Goal: Task Accomplishment & Management: Complete application form

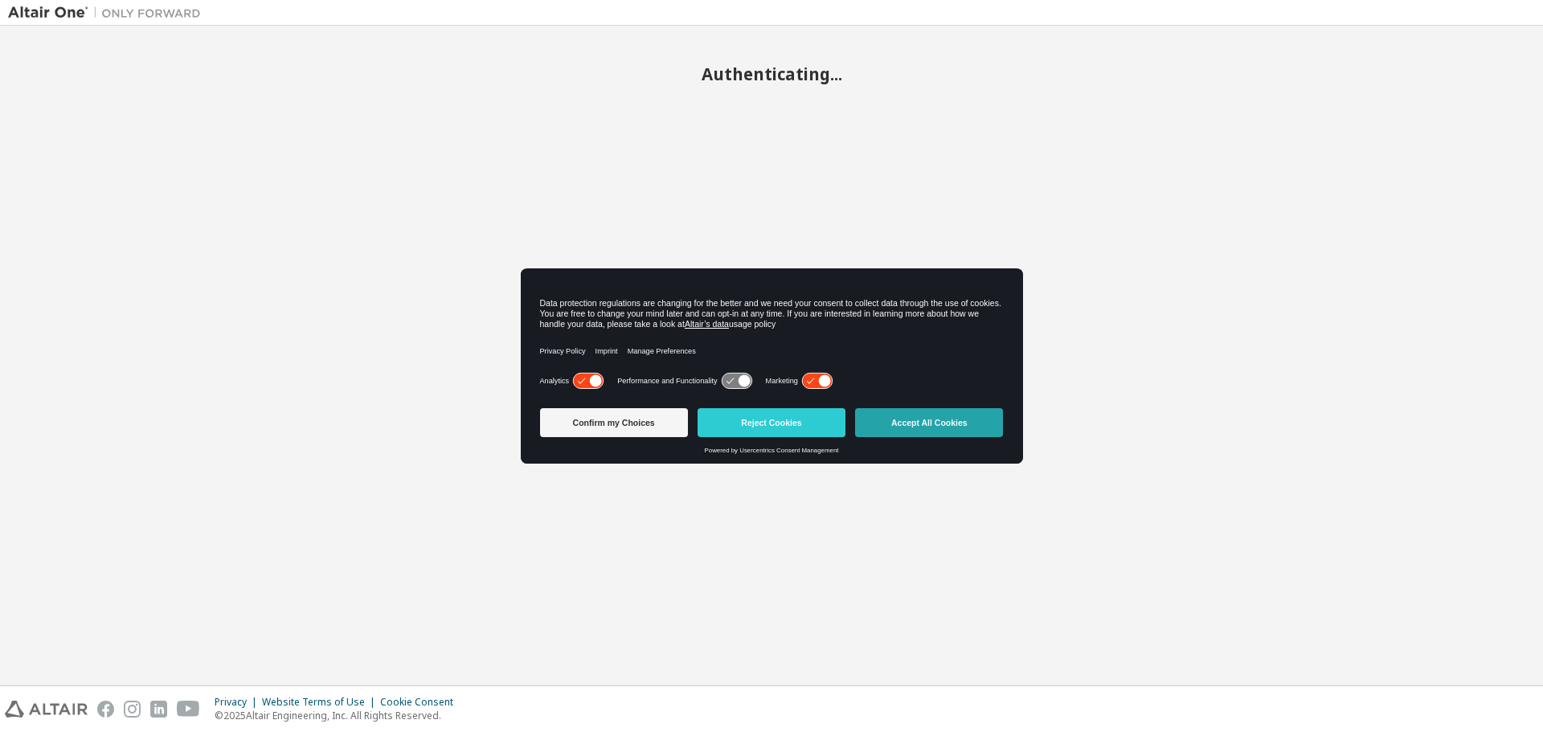
click at [890, 417] on button "Accept All Cookies" at bounding box center [929, 422] width 148 height 29
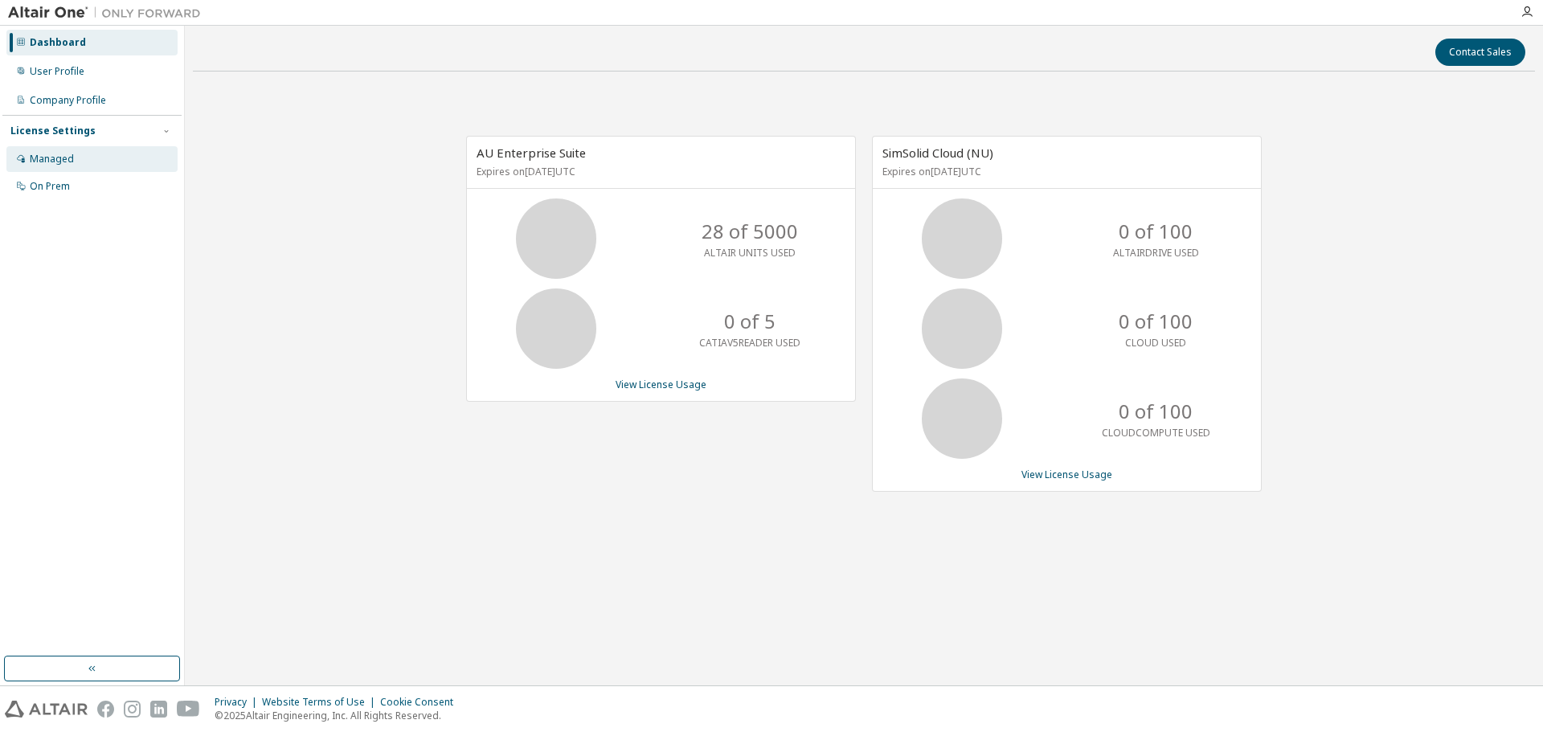
click at [62, 158] on div "Managed" at bounding box center [52, 159] width 44 height 13
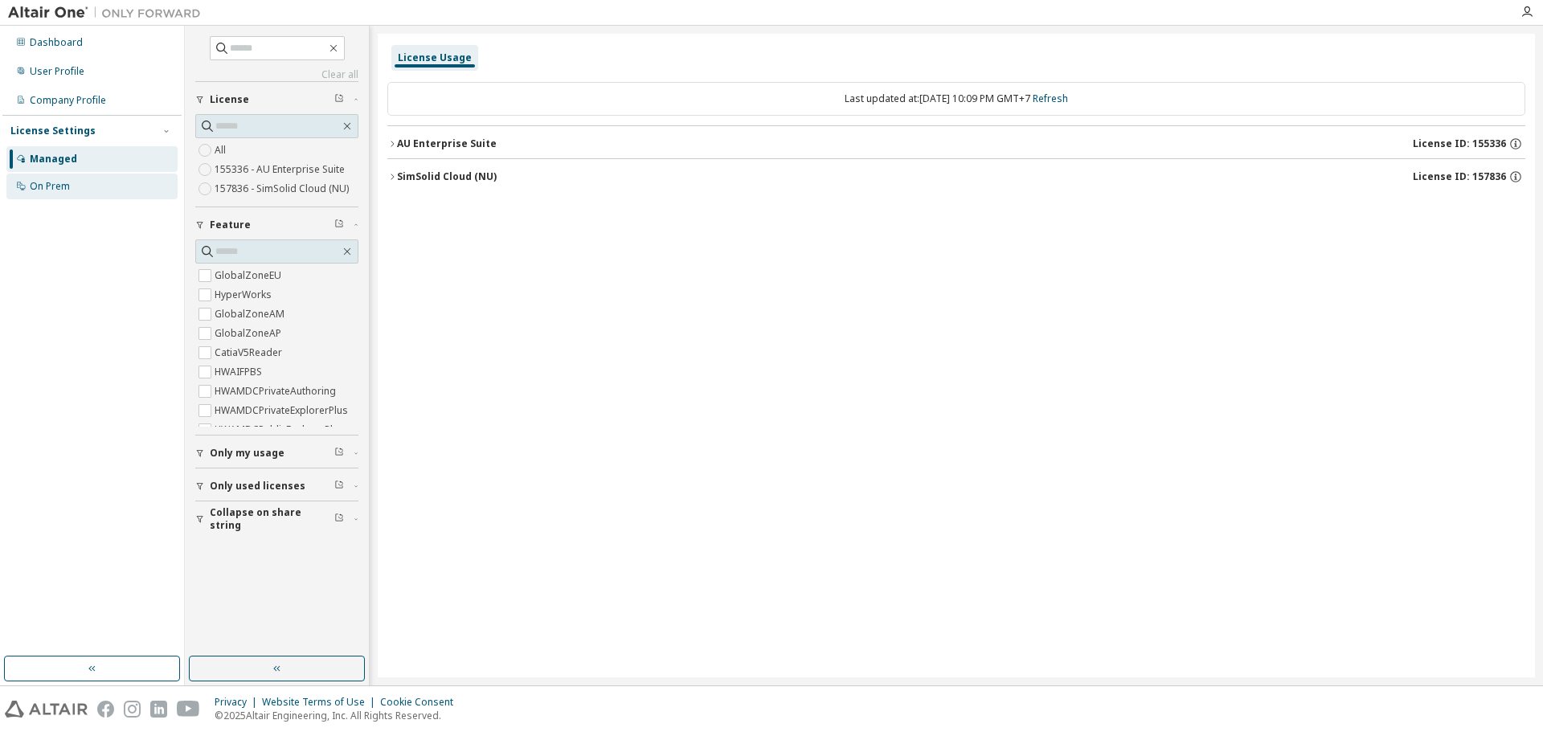
click at [41, 180] on div "On Prem" at bounding box center [50, 186] width 40 height 13
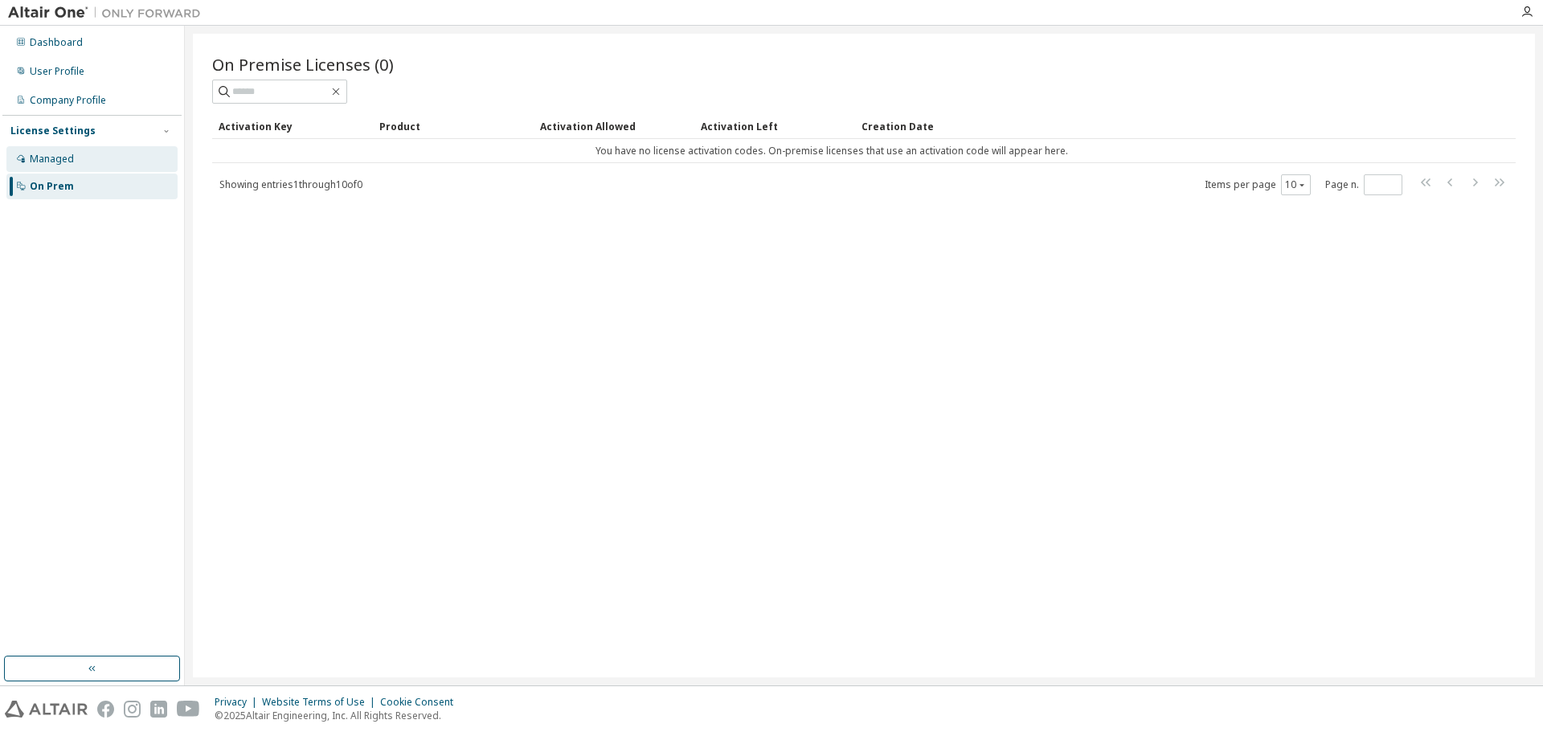
click at [54, 154] on div "Managed" at bounding box center [52, 159] width 44 height 13
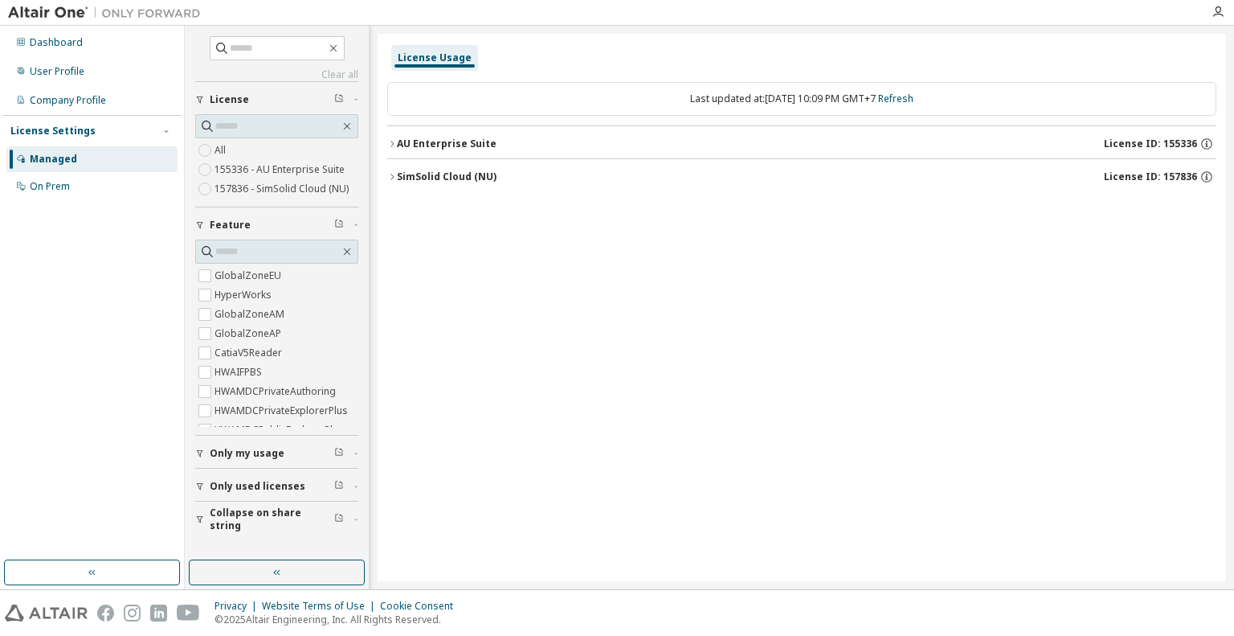
click at [588, 228] on div "License Usage Last updated at: Tue 2025-10-14 10:09 PM GMT+7 Refresh AU Enterpr…" at bounding box center [802, 307] width 848 height 547
click at [340, 46] on icon "button" at bounding box center [333, 48] width 13 height 13
click at [340, 47] on icon "button" at bounding box center [333, 48] width 13 height 13
click at [71, 47] on div "Dashboard" at bounding box center [56, 42] width 53 height 13
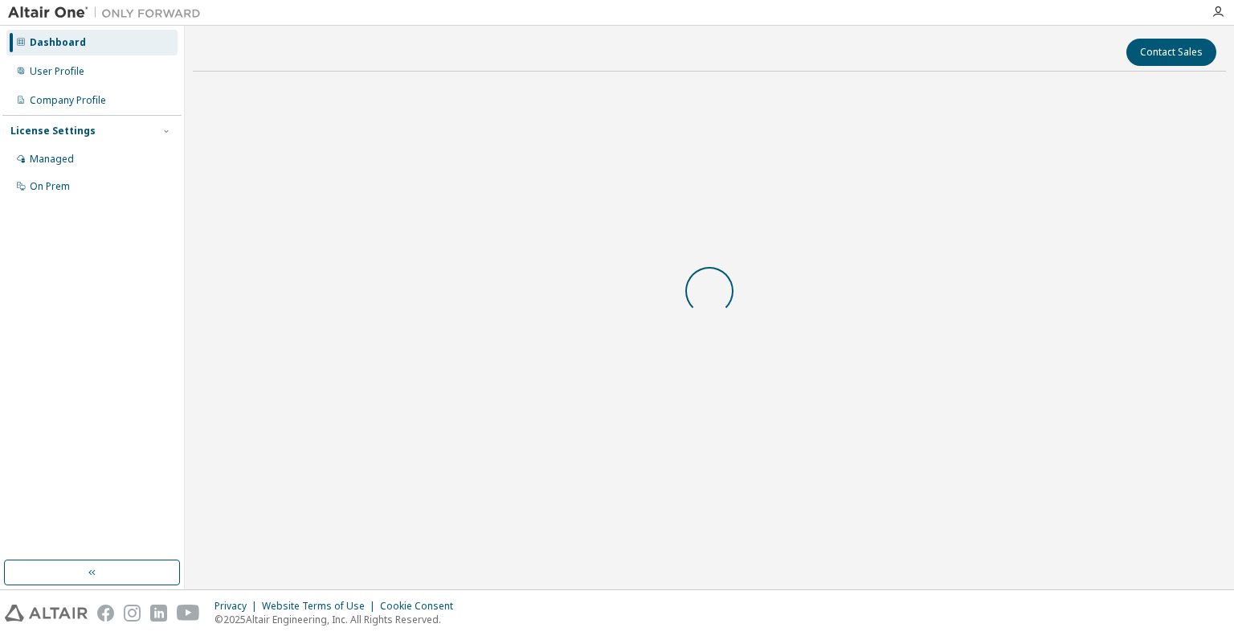
click at [45, 3] on div at bounding box center [104, 12] width 209 height 25
click at [33, 14] on img at bounding box center [108, 13] width 201 height 16
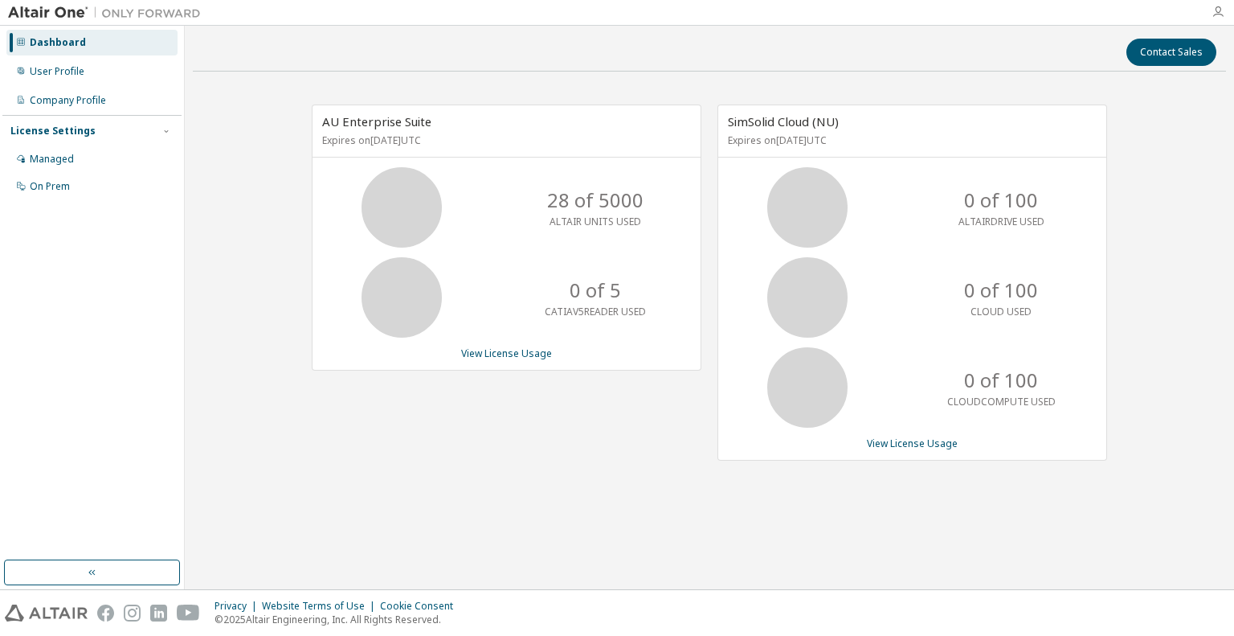
click at [1218, 12] on icon "button" at bounding box center [1218, 12] width 13 height 13
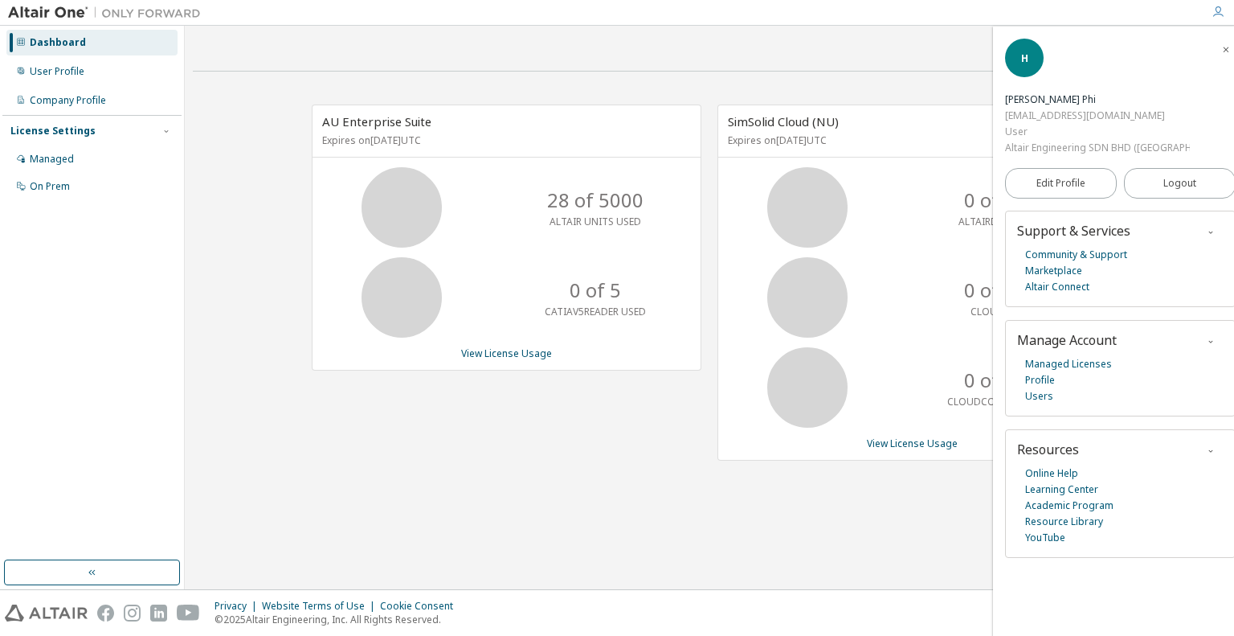
click at [1079, 143] on div "Altair Engineering SDN BHD (Malaysia)" at bounding box center [1097, 148] width 185 height 16
click at [1215, 17] on icon "button" at bounding box center [1218, 12] width 13 height 13
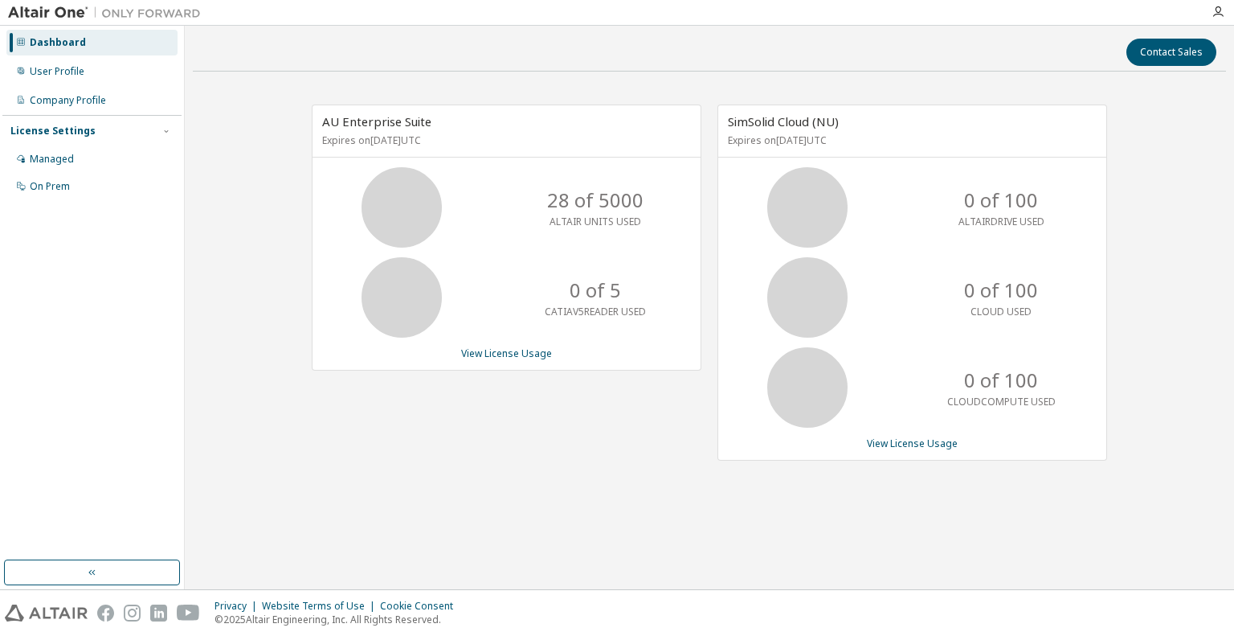
click at [73, 547] on div "Dashboard User Profile Company Profile License Settings Managed On Prem" at bounding box center [91, 292] width 179 height 529
click at [87, 568] on icon "button" at bounding box center [92, 572] width 13 height 13
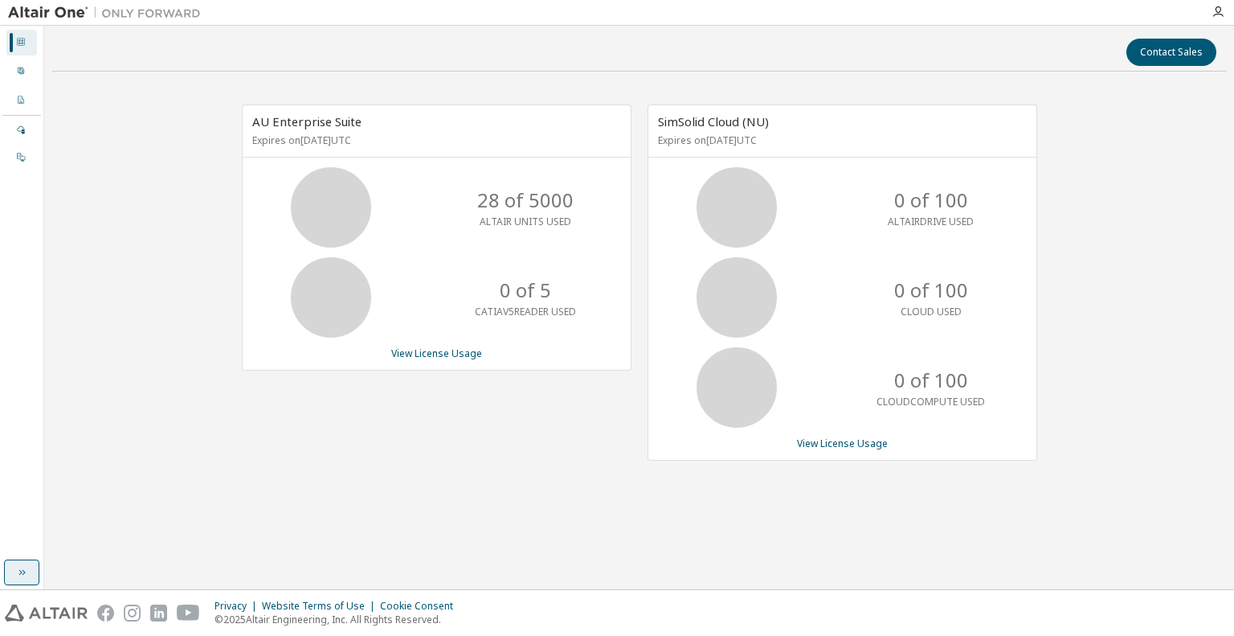
click at [34, 578] on button "button" at bounding box center [21, 572] width 35 height 26
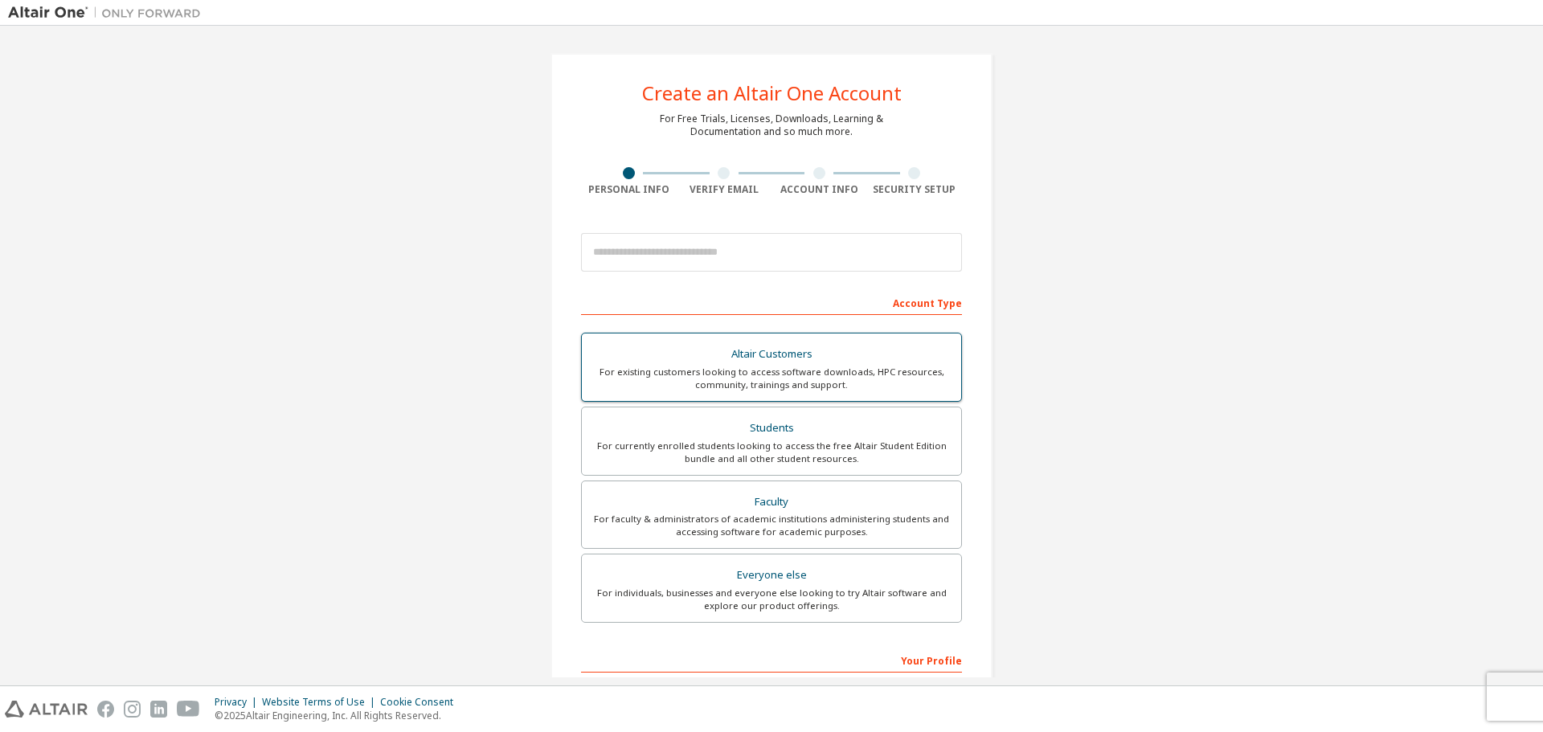
click at [759, 374] on div "For existing customers looking to access software downloads, HPC resources, com…" at bounding box center [771, 379] width 360 height 26
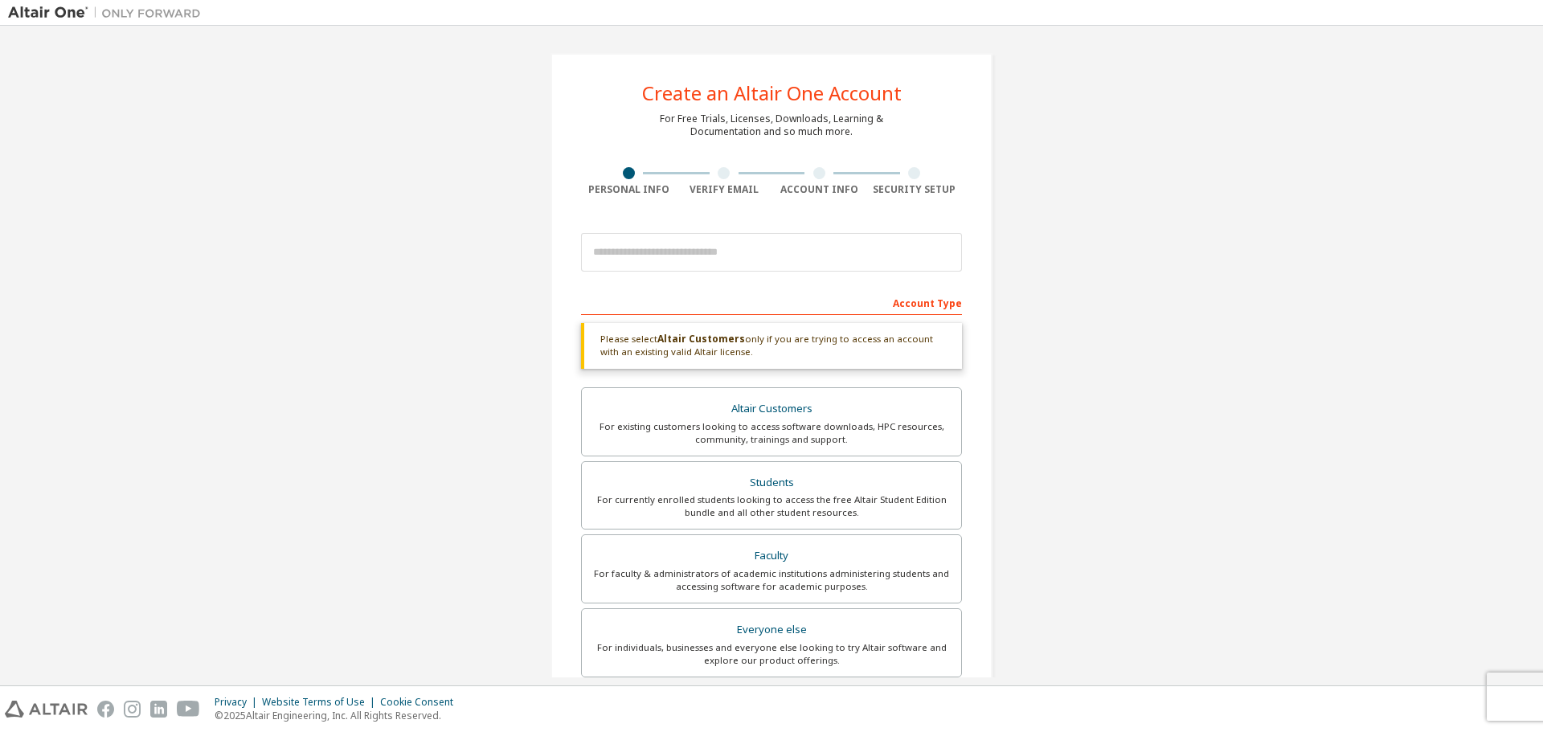
drag, startPoint x: 706, startPoint y: 346, endPoint x: 747, endPoint y: 350, distance: 41.1
click at [747, 350] on div "Please select Altair Customers only if you are trying to access an account with…" at bounding box center [771, 346] width 381 height 46
click at [765, 347] on div "Please select Altair Customers only if you are trying to access an account with…" at bounding box center [771, 346] width 381 height 46
drag, startPoint x: 638, startPoint y: 354, endPoint x: 718, endPoint y: 355, distance: 80.4
click at [710, 353] on div "Please select Altair Customers only if you are trying to access an account with…" at bounding box center [771, 346] width 381 height 46
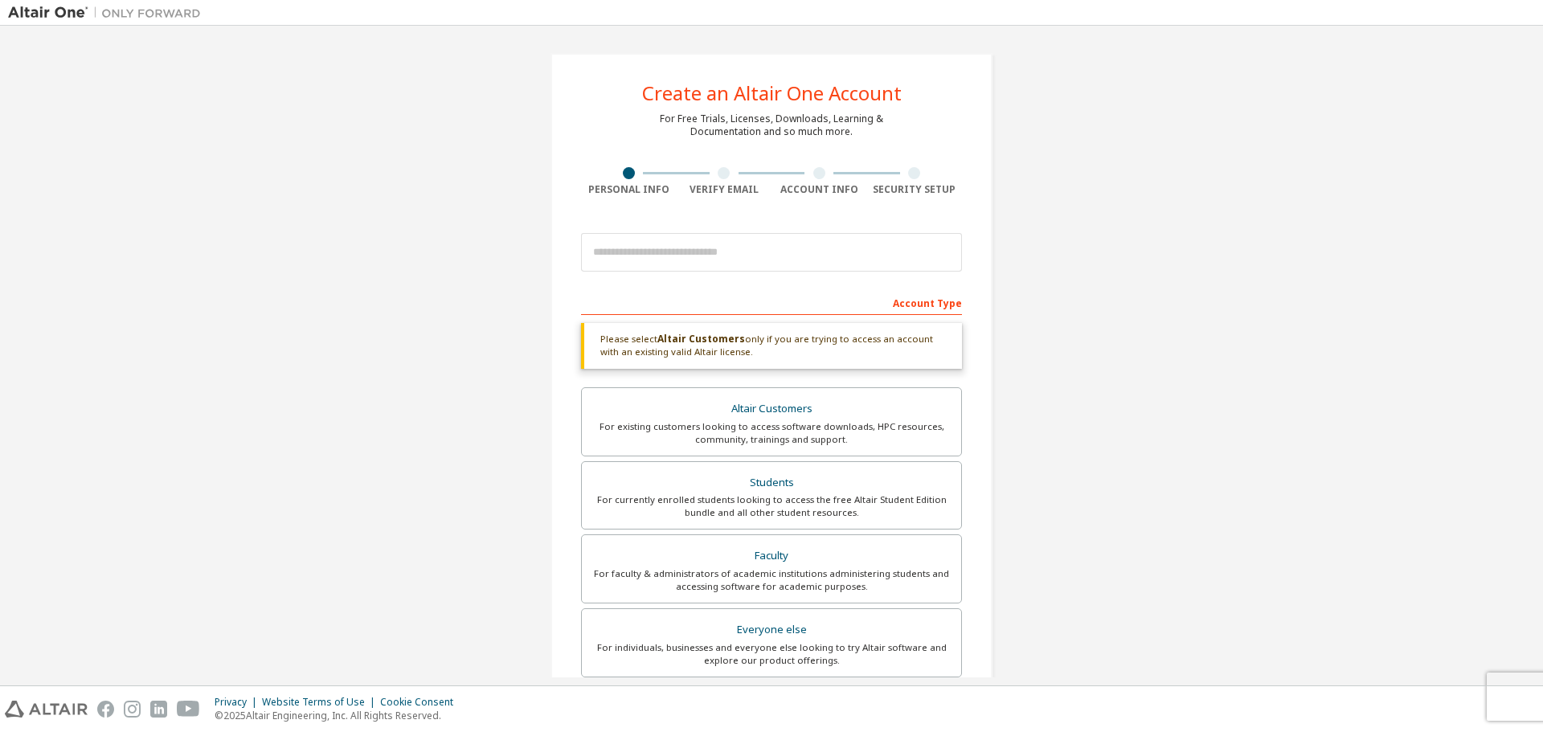
click at [718, 355] on div "Please select Altair Customers only if you are trying to access an account with…" at bounding box center [771, 346] width 381 height 46
drag, startPoint x: 812, startPoint y: 342, endPoint x: 909, endPoint y: 345, distance: 96.4
click at [906, 345] on div "Please select Altair Customers only if you are trying to access an account with…" at bounding box center [771, 346] width 381 height 46
click at [932, 345] on div "Please select Altair Customers only if you are trying to access an account with…" at bounding box center [771, 346] width 381 height 46
drag, startPoint x: 732, startPoint y: 347, endPoint x: 763, endPoint y: 349, distance: 30.6
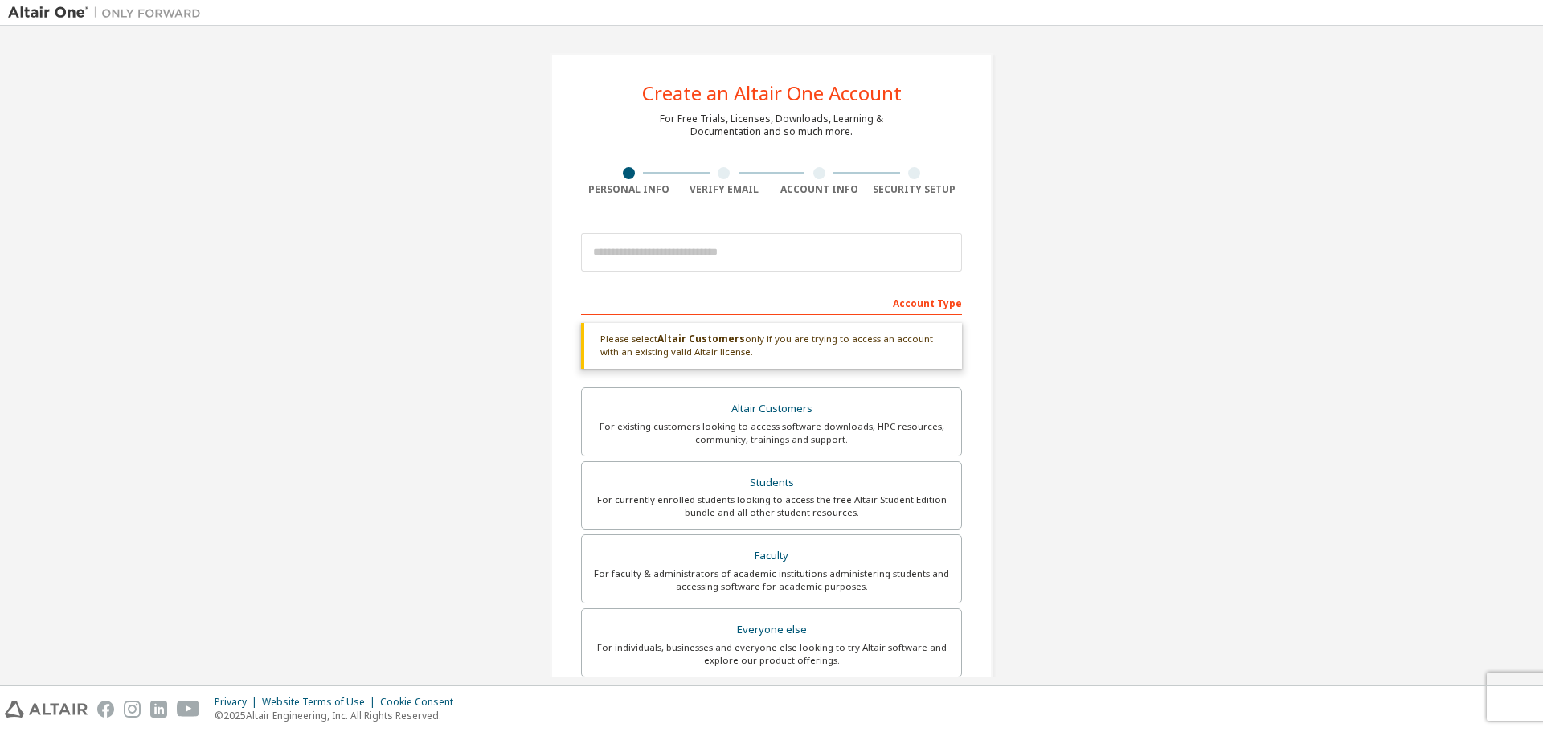
click at [763, 349] on div "Please select Altair Customers only if you are trying to access an account with…" at bounding box center [771, 346] width 381 height 46
click at [768, 349] on div "Please select Altair Customers only if you are trying to access an account with…" at bounding box center [771, 346] width 381 height 46
drag, startPoint x: 669, startPoint y: 350, endPoint x: 746, endPoint y: 351, distance: 76.3
click at [704, 350] on div "Please select Altair Customers only if you are trying to access an account with…" at bounding box center [771, 346] width 381 height 46
click at [746, 351] on div "Please select Altair Customers only if you are trying to access an account with…" at bounding box center [771, 346] width 381 height 46
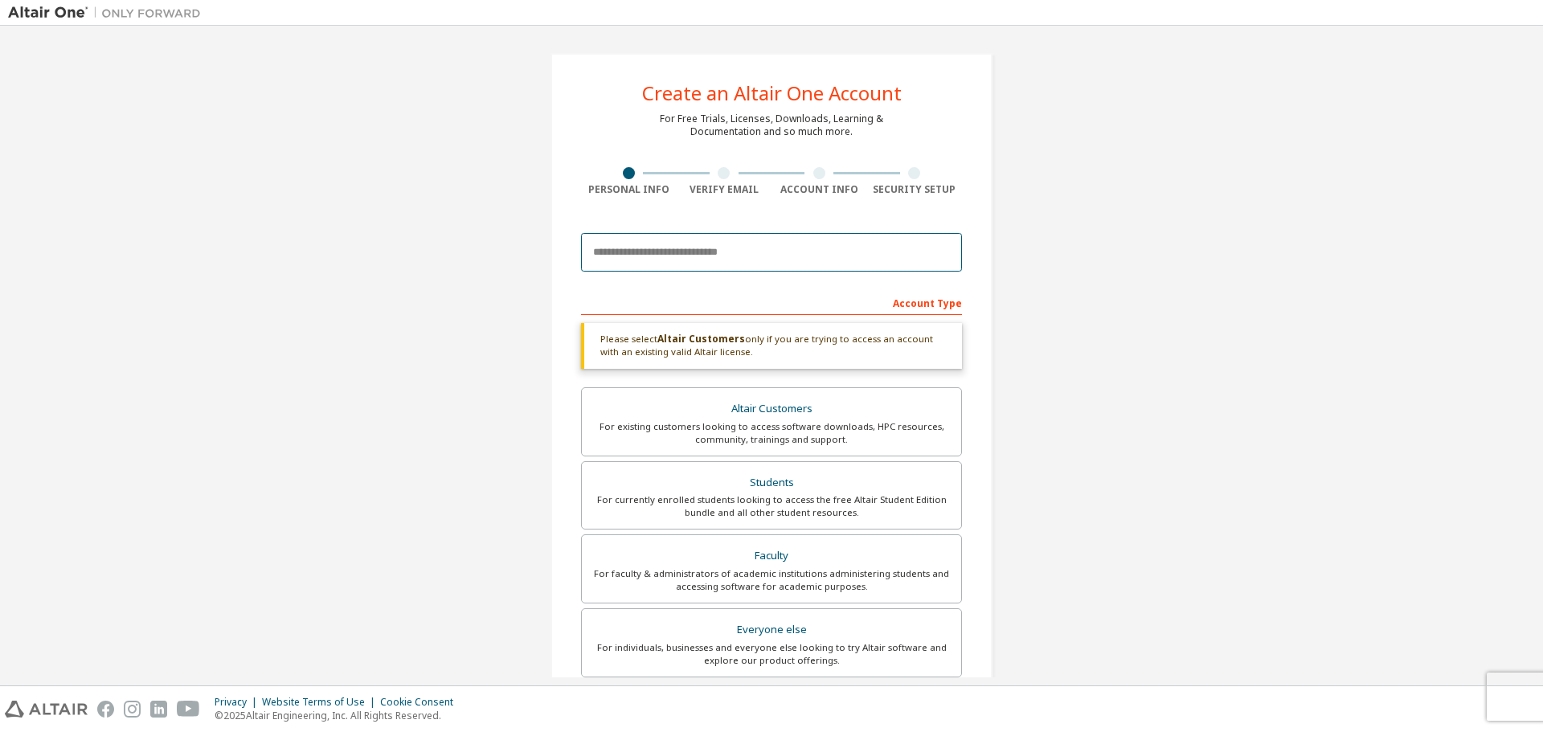
click at [748, 265] on input "email" at bounding box center [771, 252] width 381 height 39
click at [720, 635] on div "Everyone else" at bounding box center [771, 630] width 360 height 22
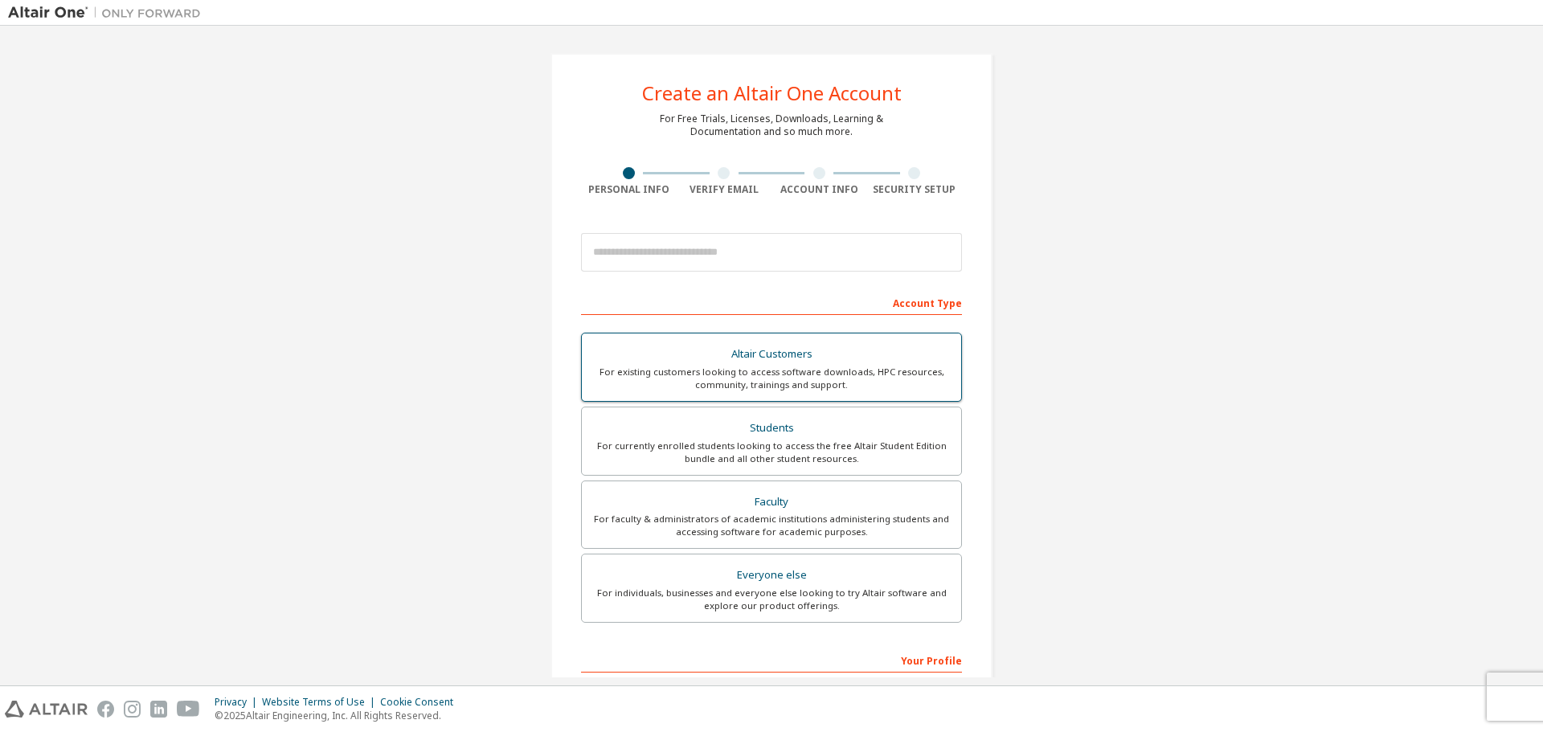
click at [795, 392] on label "Altair Customers For existing customers looking to access software downloads, H…" at bounding box center [771, 367] width 381 height 69
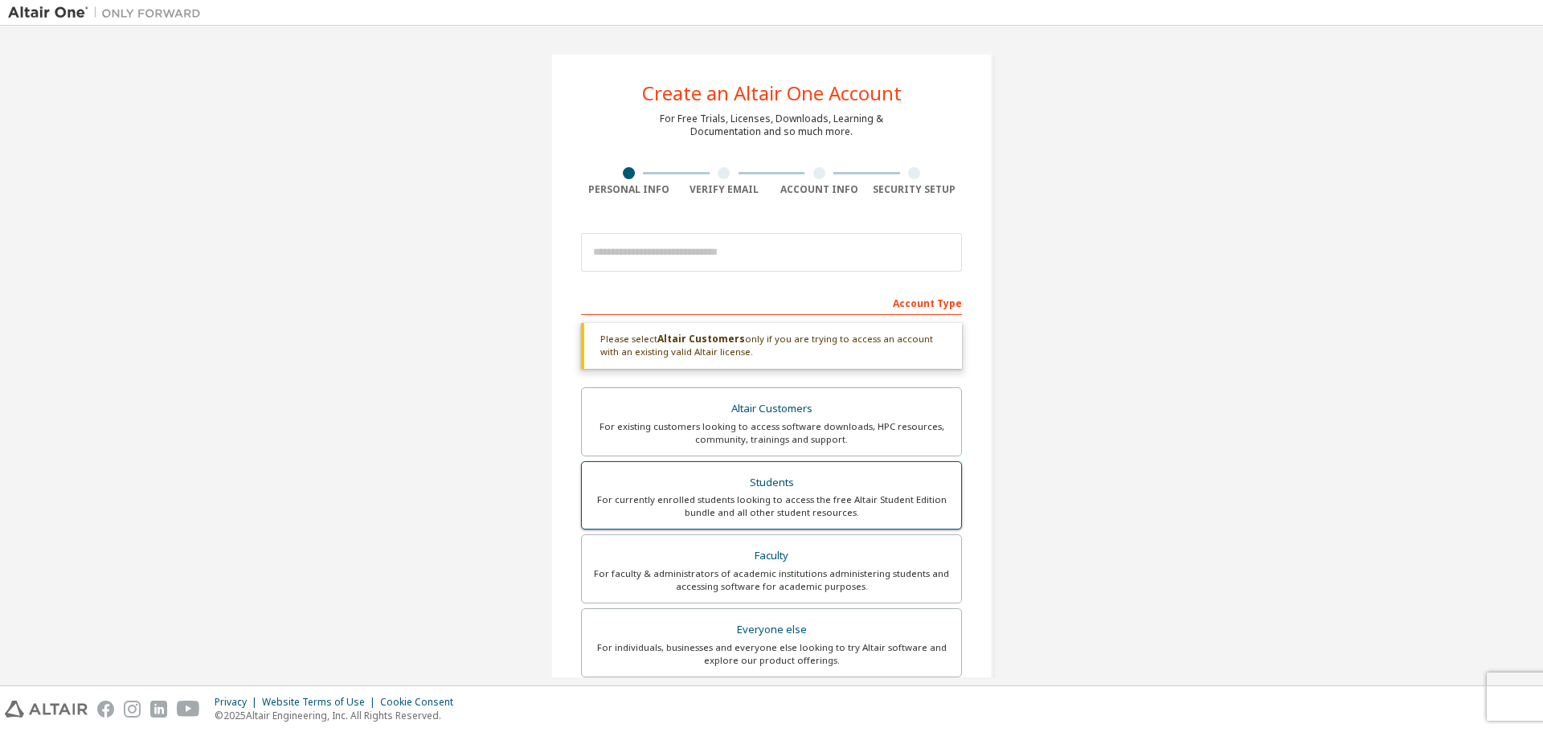
click at [792, 500] on div "For currently enrolled students looking to access the free Altair Student Editi…" at bounding box center [771, 506] width 360 height 26
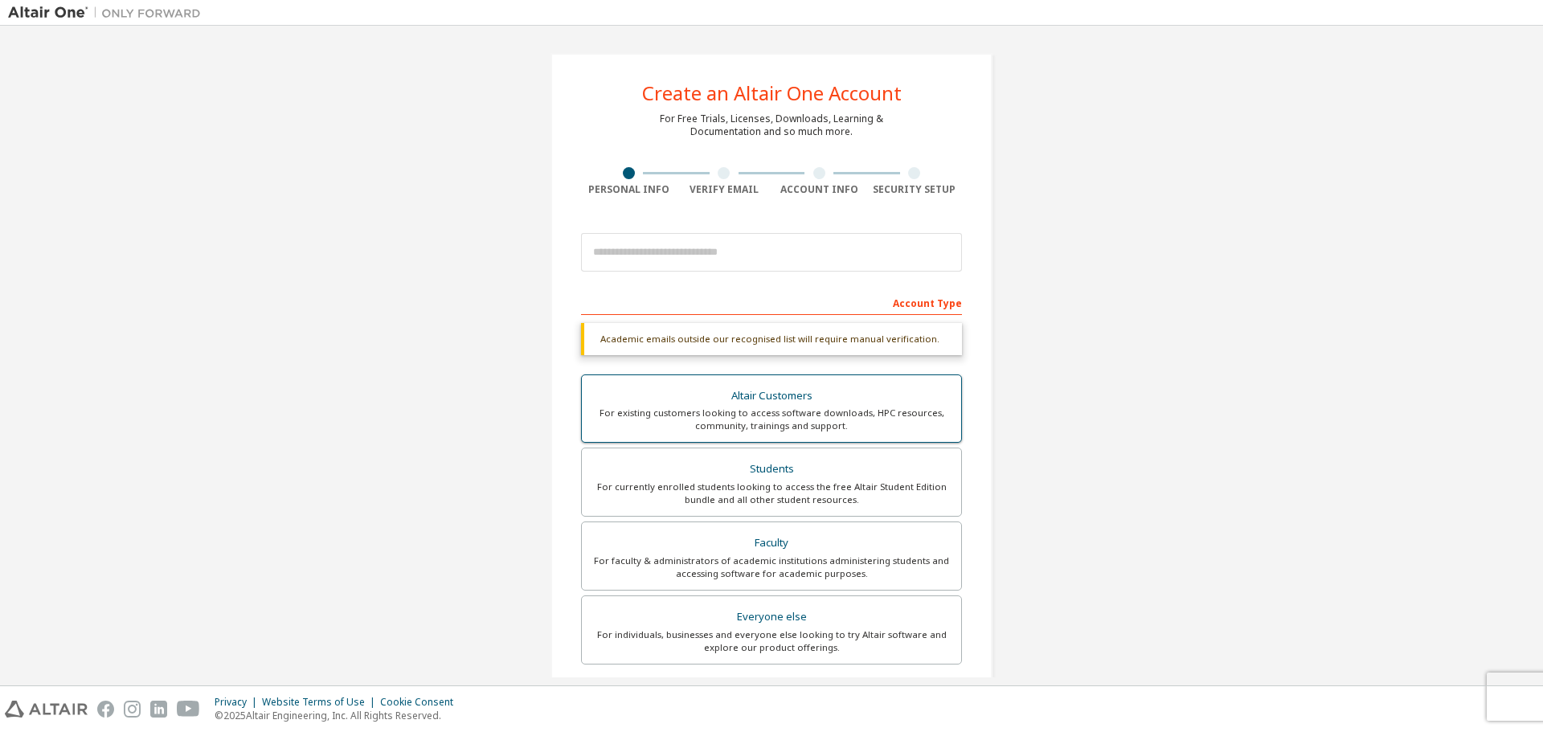
click at [746, 399] on div "Altair Customers" at bounding box center [771, 396] width 360 height 22
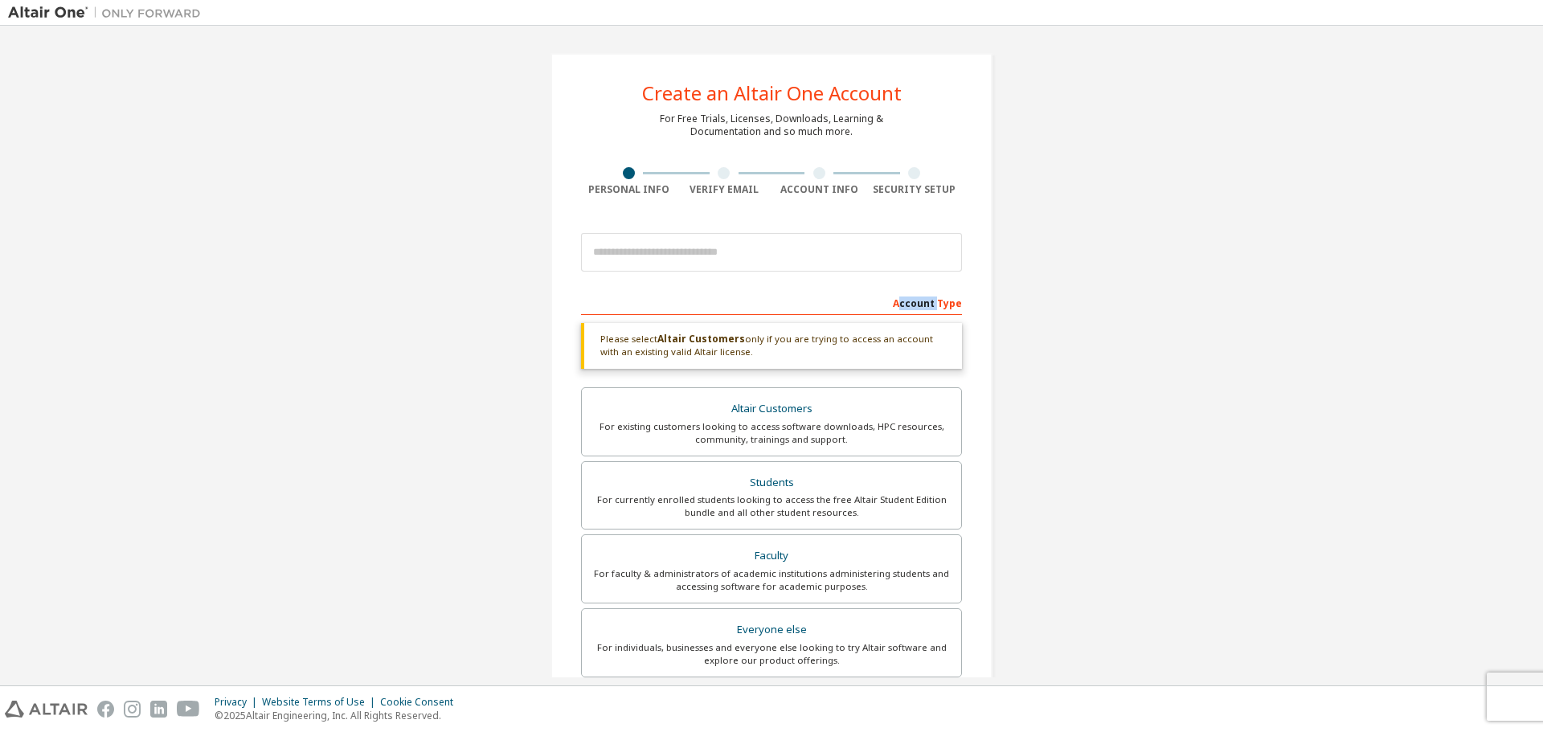
drag, startPoint x: 976, startPoint y: 301, endPoint x: 987, endPoint y: 301, distance: 11.2
click at [987, 301] on div "Create an Altair One Account For Free Trials, Licenses, Downloads, Learning & D…" at bounding box center [771, 486] width 442 height 867
click at [697, 246] on input "email" at bounding box center [771, 252] width 381 height 39
type input "**********"
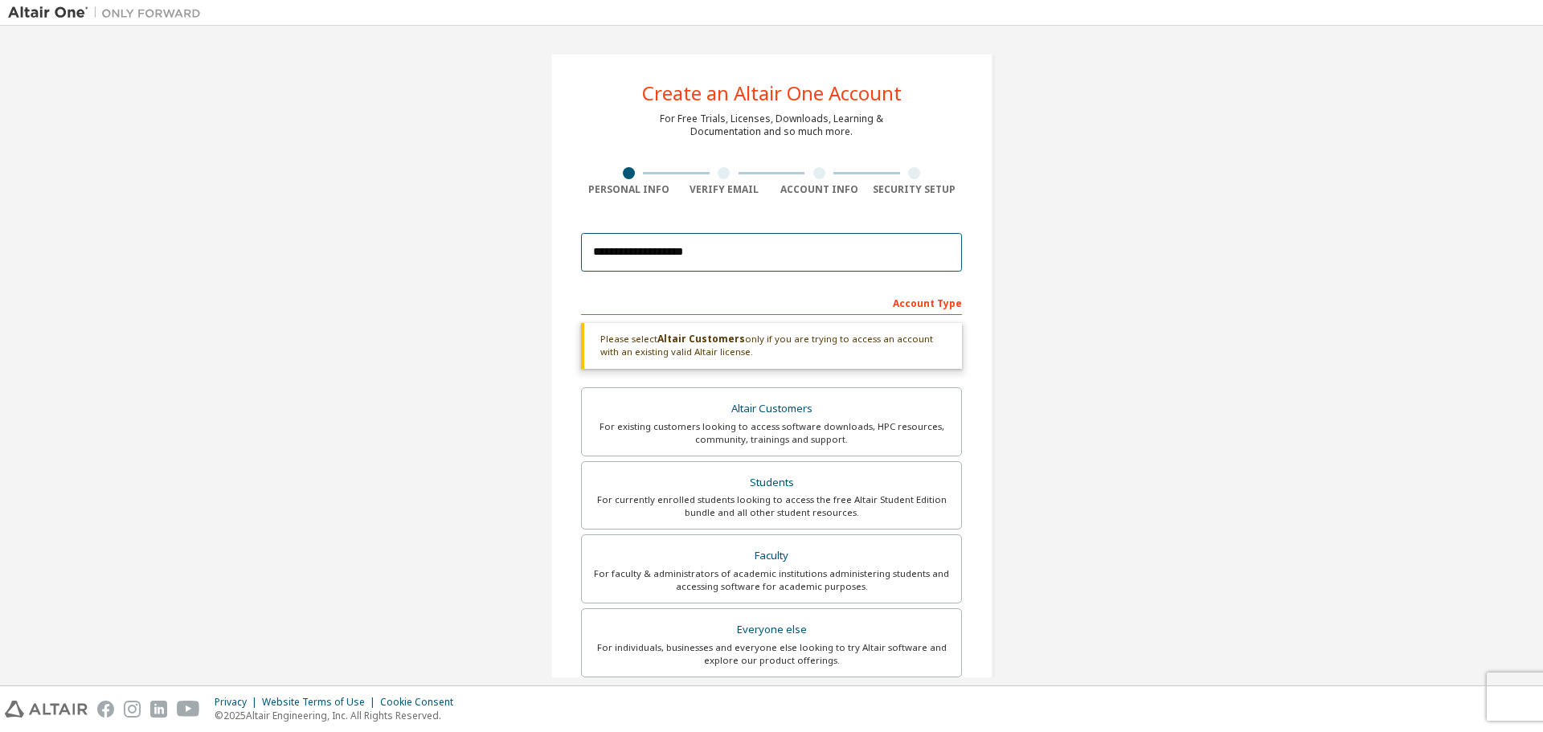
type input "***"
type input "*****"
click at [719, 240] on input "**********" at bounding box center [771, 252] width 381 height 39
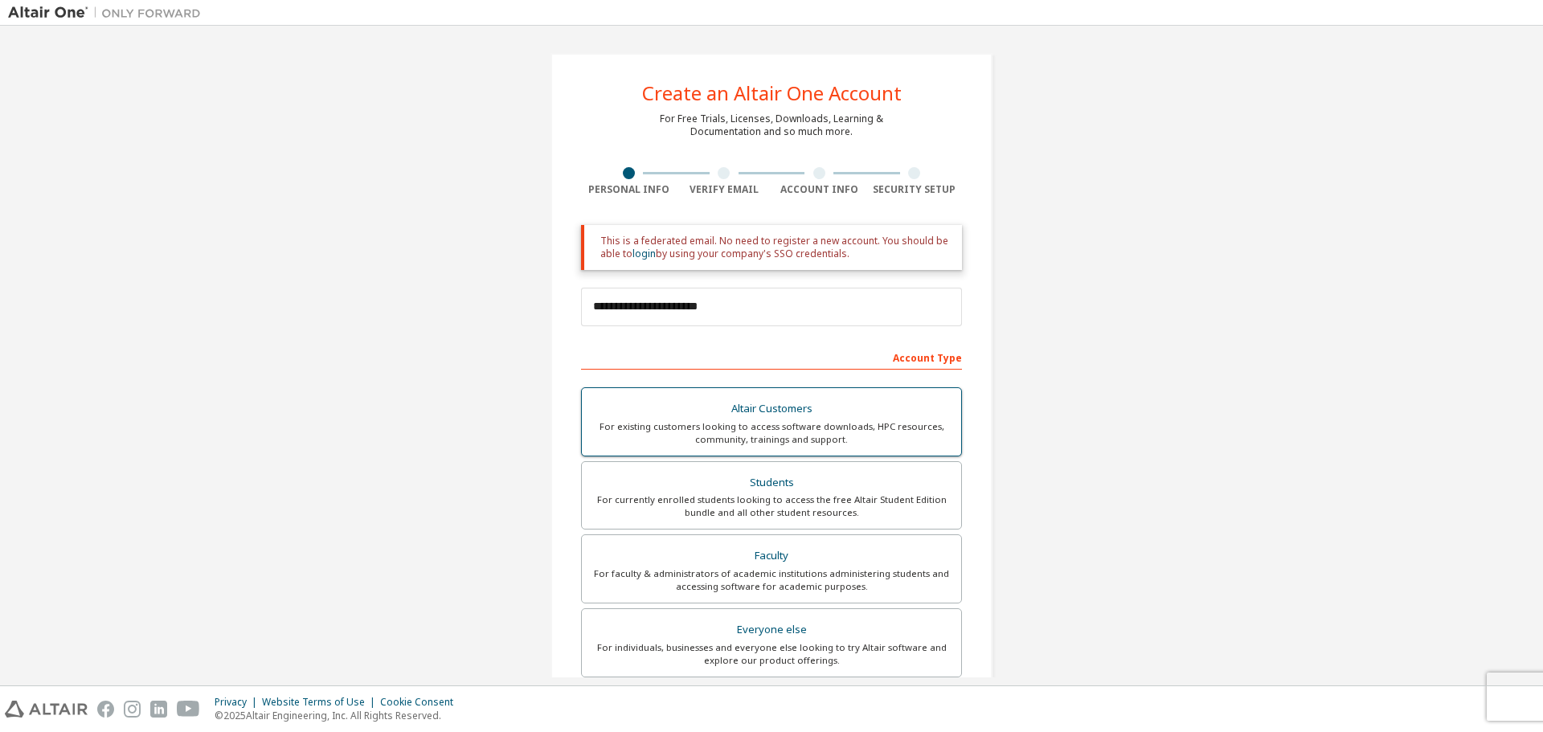
click at [699, 414] on div "Altair Customers" at bounding box center [771, 409] width 360 height 22
drag, startPoint x: 679, startPoint y: 240, endPoint x: 723, endPoint y: 240, distance: 44.2
click at [723, 240] on div "This is a federated email. No need to register a new account. You should be abl…" at bounding box center [774, 248] width 349 height 27
click at [734, 240] on div "This is a federated email. No need to register a new account. You should be abl…" at bounding box center [774, 248] width 349 height 27
click at [741, 302] on input "**********" at bounding box center [771, 307] width 381 height 39
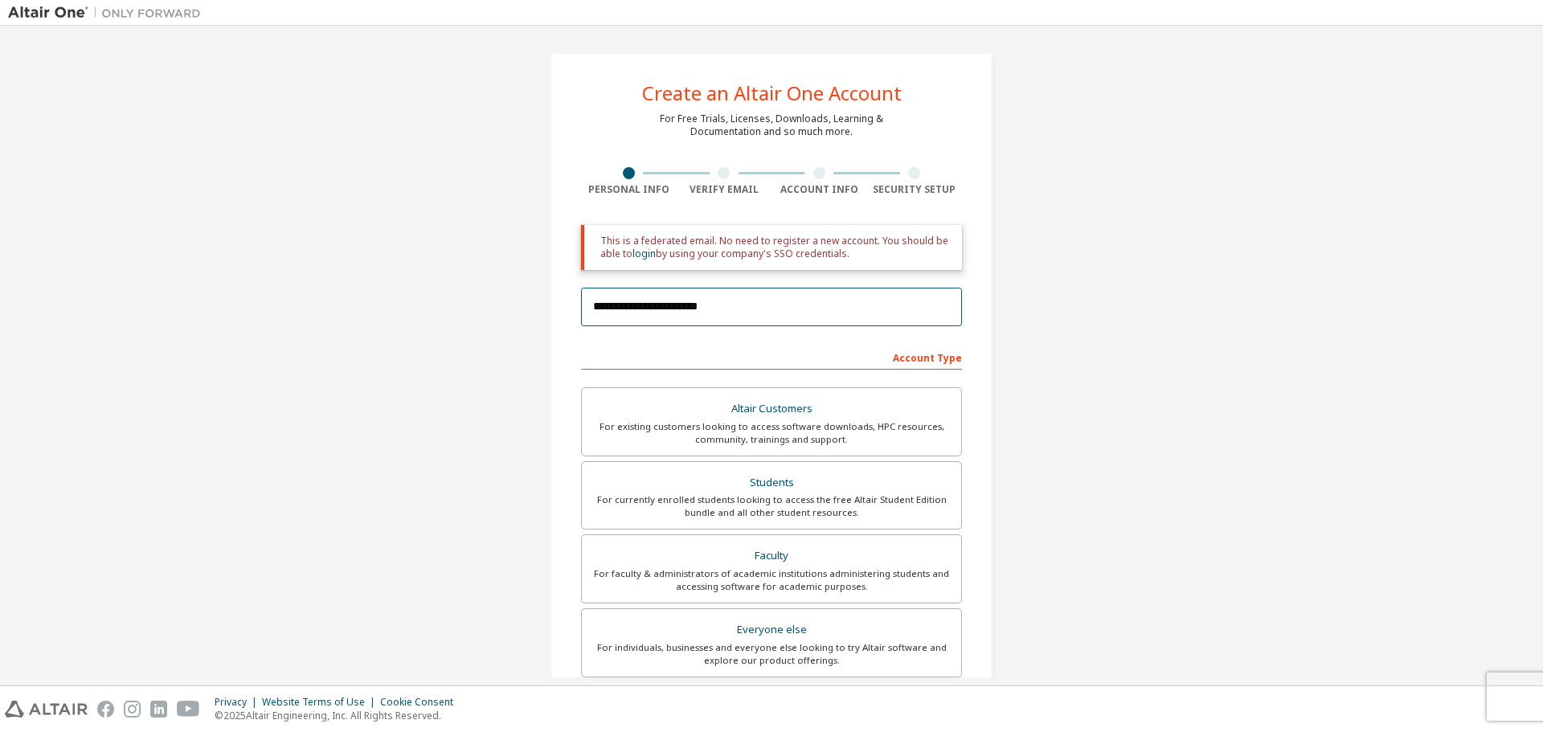
click at [741, 302] on input "**********" at bounding box center [771, 307] width 381 height 39
type input "*"
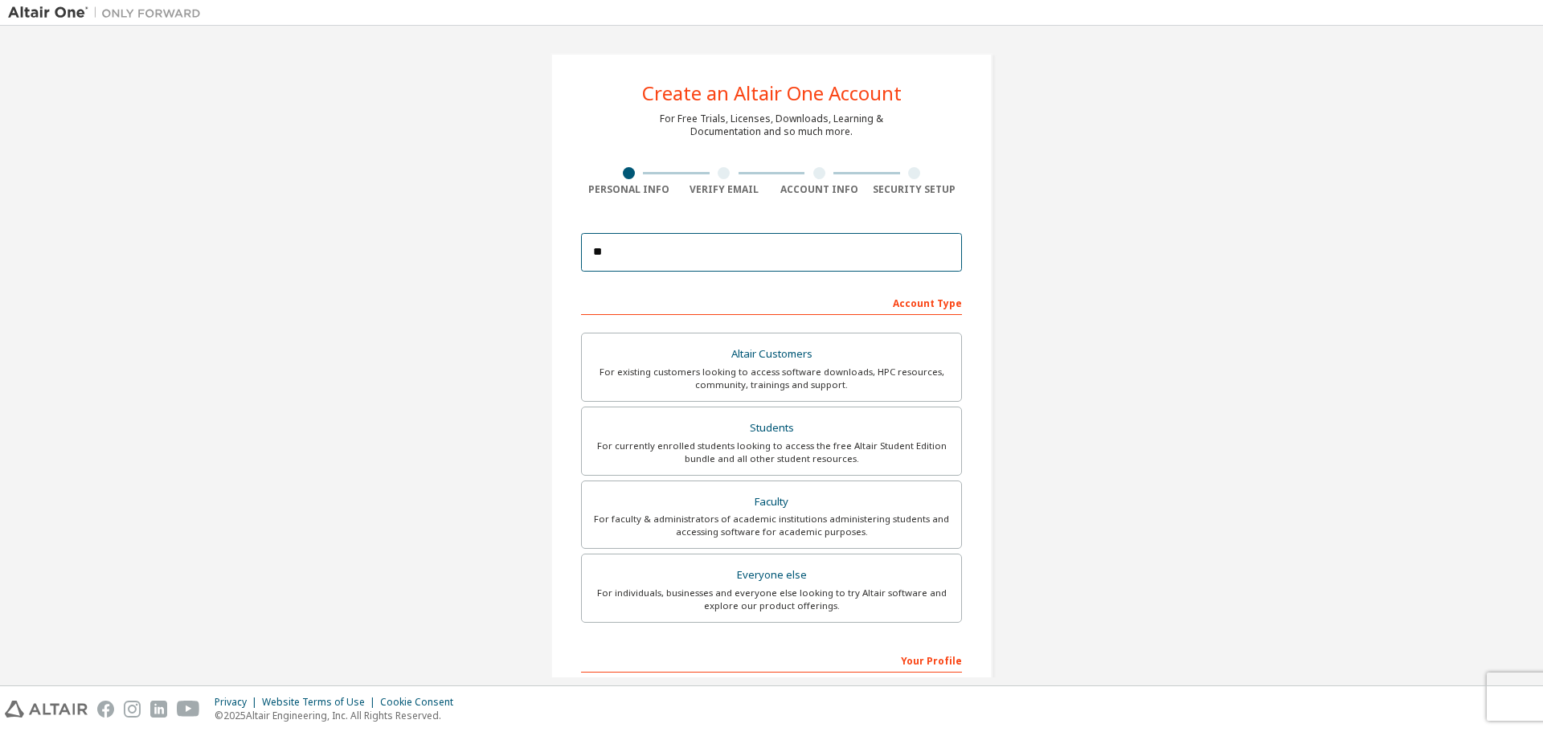
type input "*"
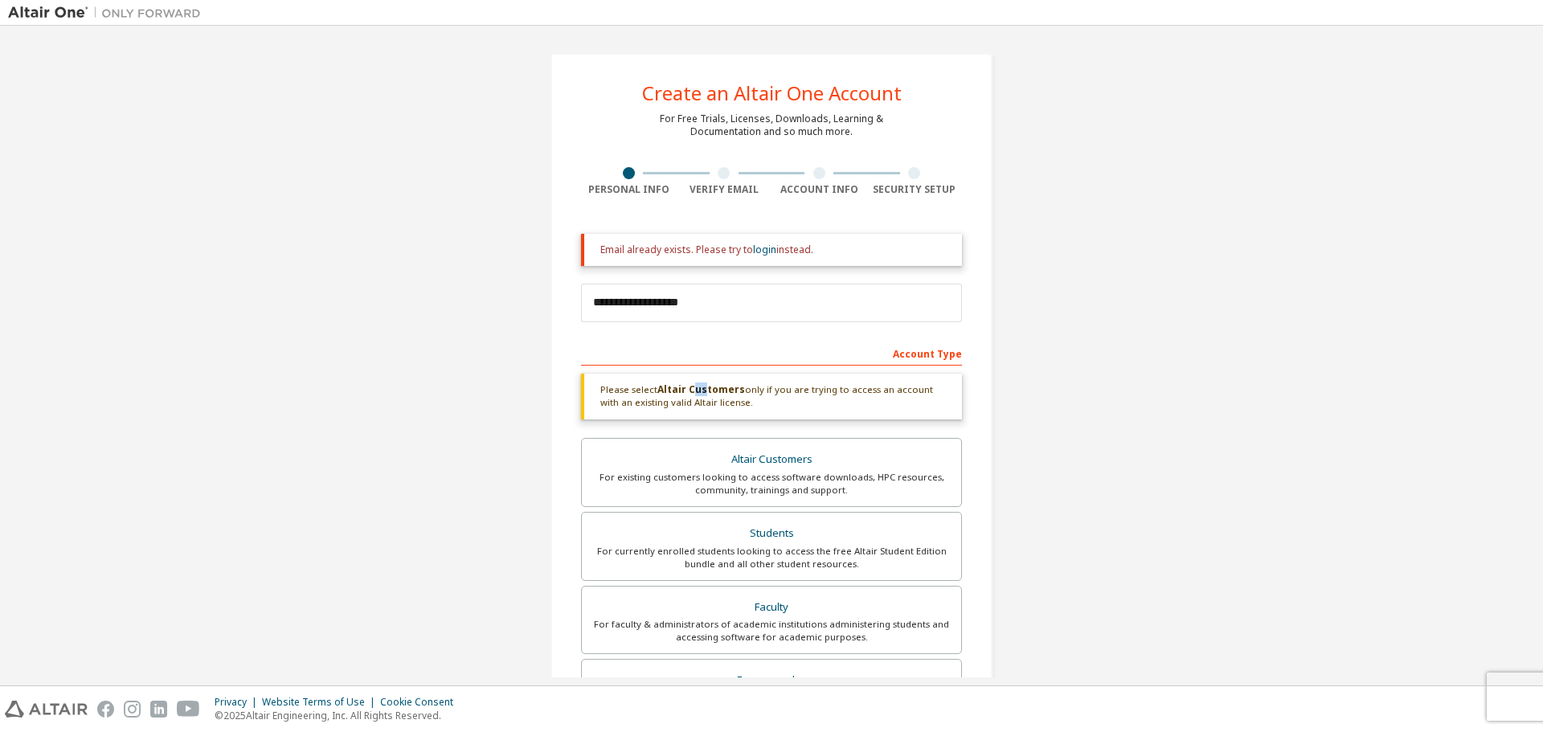
drag, startPoint x: 702, startPoint y: 390, endPoint x: 759, endPoint y: 387, distance: 57.1
click at [734, 387] on div "Please select Altair Customers only if you are trying to access an account with…" at bounding box center [771, 397] width 381 height 46
click at [759, 387] on div "Please select Altair Customers only if you are trying to access an account with…" at bounding box center [771, 397] width 381 height 46
drag, startPoint x: 808, startPoint y: 390, endPoint x: 867, endPoint y: 392, distance: 58.7
click at [854, 391] on div "Please select Altair Customers only if you are trying to access an account with…" at bounding box center [771, 397] width 381 height 46
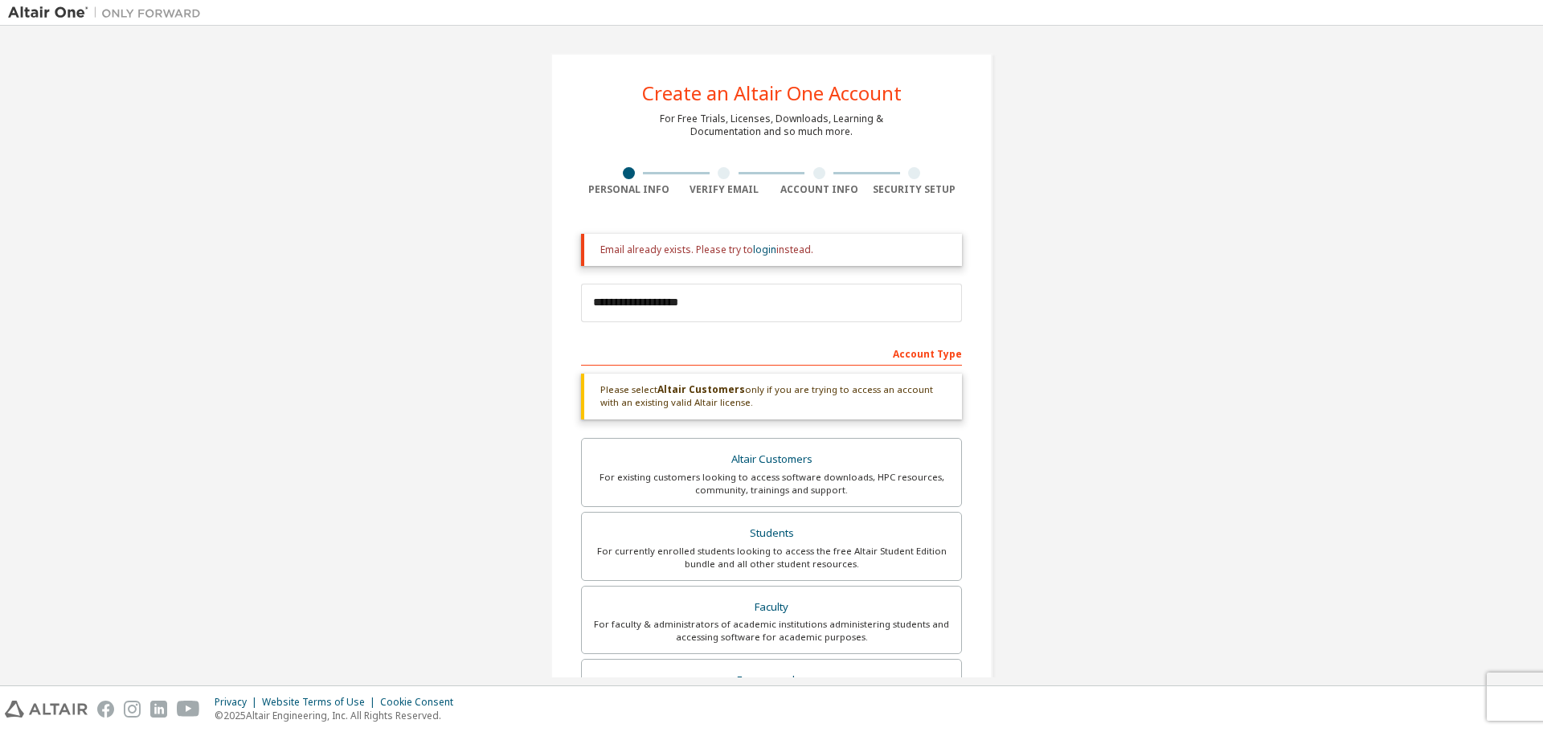
click at [867, 392] on div "Please select Altair Customers only if you are trying to access an account with…" at bounding box center [771, 397] width 381 height 46
drag, startPoint x: 685, startPoint y: 403, endPoint x: 730, endPoint y: 408, distance: 46.1
click at [715, 406] on div "Please select Altair Customers only if you are trying to access an account with…" at bounding box center [771, 397] width 381 height 46
click at [730, 408] on div "Please select Altair Customers only if you are trying to access an account with…" at bounding box center [771, 397] width 381 height 46
click at [800, 399] on div "Please select Altair Customers only if you are trying to access an account with…" at bounding box center [771, 397] width 381 height 46
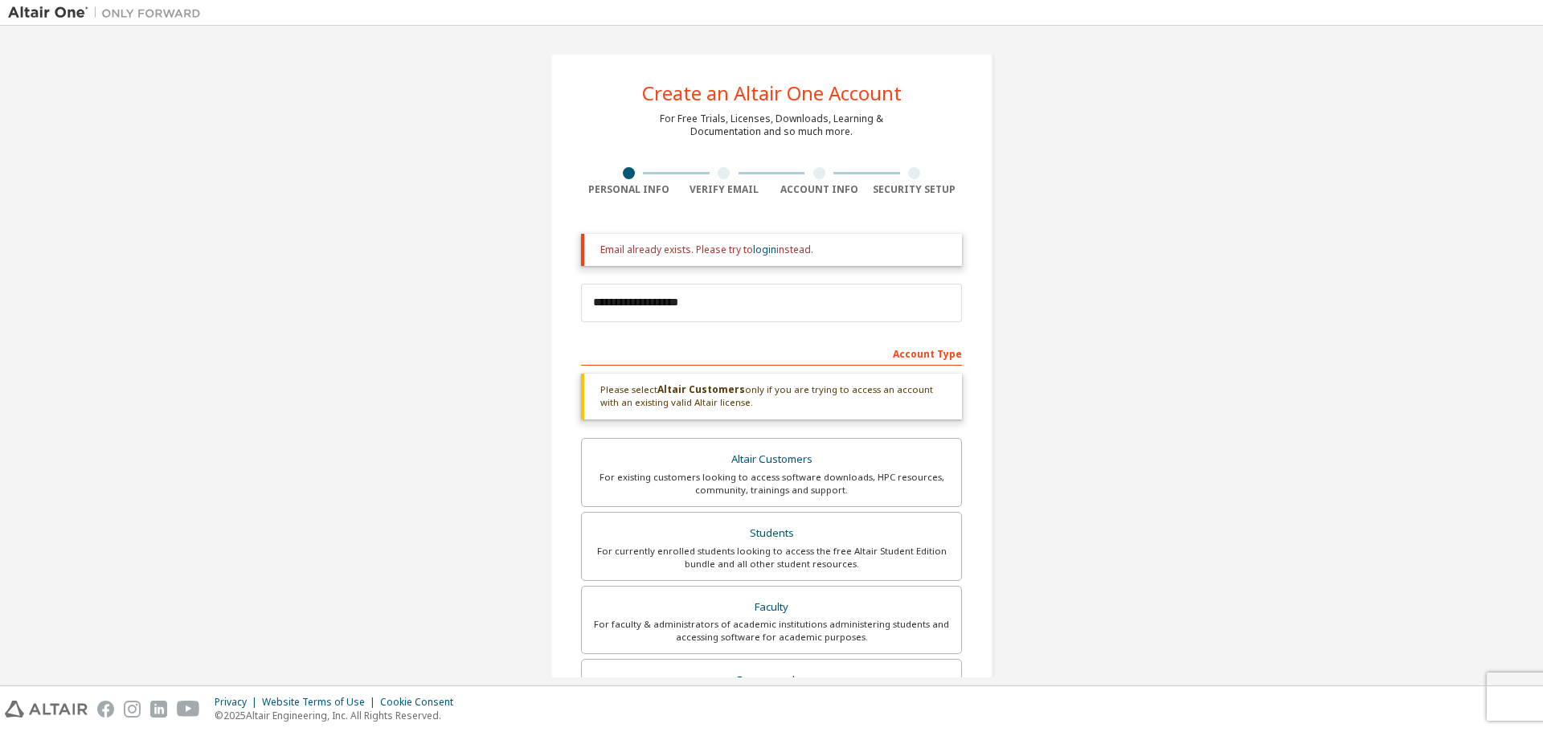
drag, startPoint x: 779, startPoint y: 397, endPoint x: 828, endPoint y: 397, distance: 49.8
click at [815, 397] on div "Please select Altair Customers only if you are trying to access an account with…" at bounding box center [771, 397] width 381 height 46
click at [828, 397] on div "Please select Altair Customers only if you are trying to access an account with…" at bounding box center [771, 397] width 381 height 46
drag, startPoint x: 848, startPoint y: 388, endPoint x: 881, endPoint y: 392, distance: 34.0
click at [874, 390] on div "Please select Altair Customers only if you are trying to access an account with…" at bounding box center [771, 397] width 381 height 46
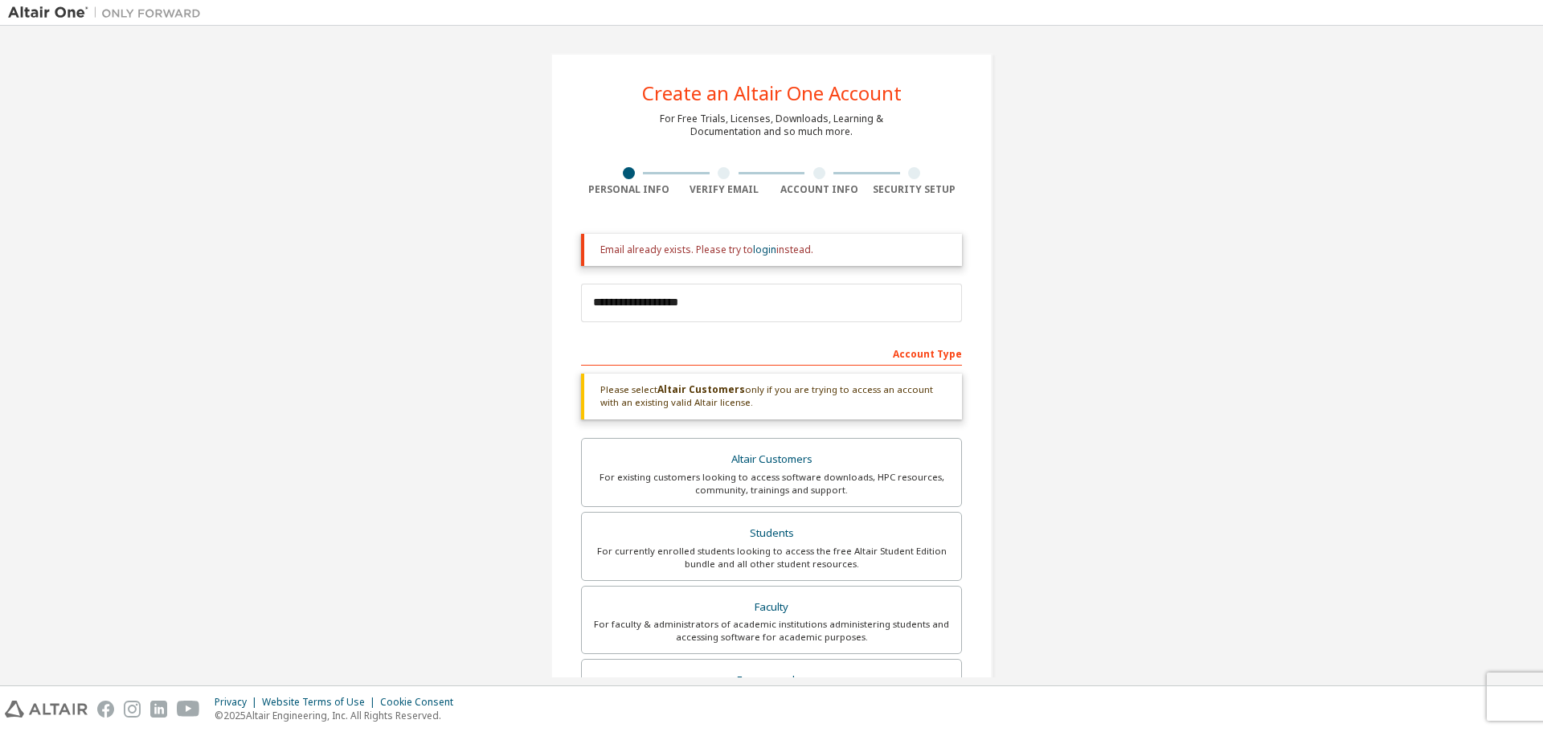
click at [893, 391] on div "Please select Altair Customers only if you are trying to access an account with…" at bounding box center [771, 397] width 381 height 46
click at [902, 391] on div "Please select Altair Customers only if you are trying to access an account with…" at bounding box center [771, 397] width 381 height 46
click at [700, 300] on input "**********" at bounding box center [771, 303] width 381 height 39
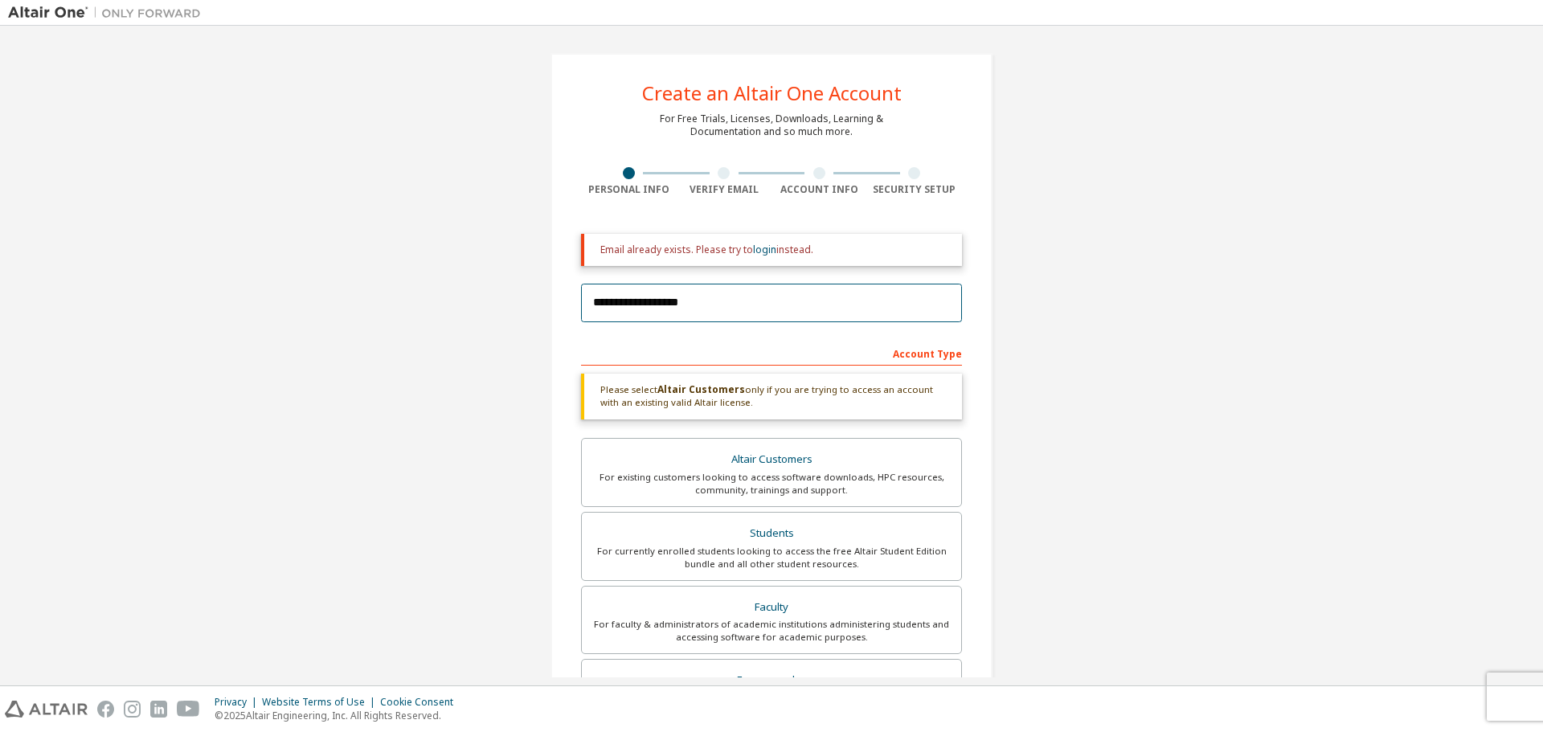
click at [700, 300] on input "**********" at bounding box center [771, 303] width 381 height 39
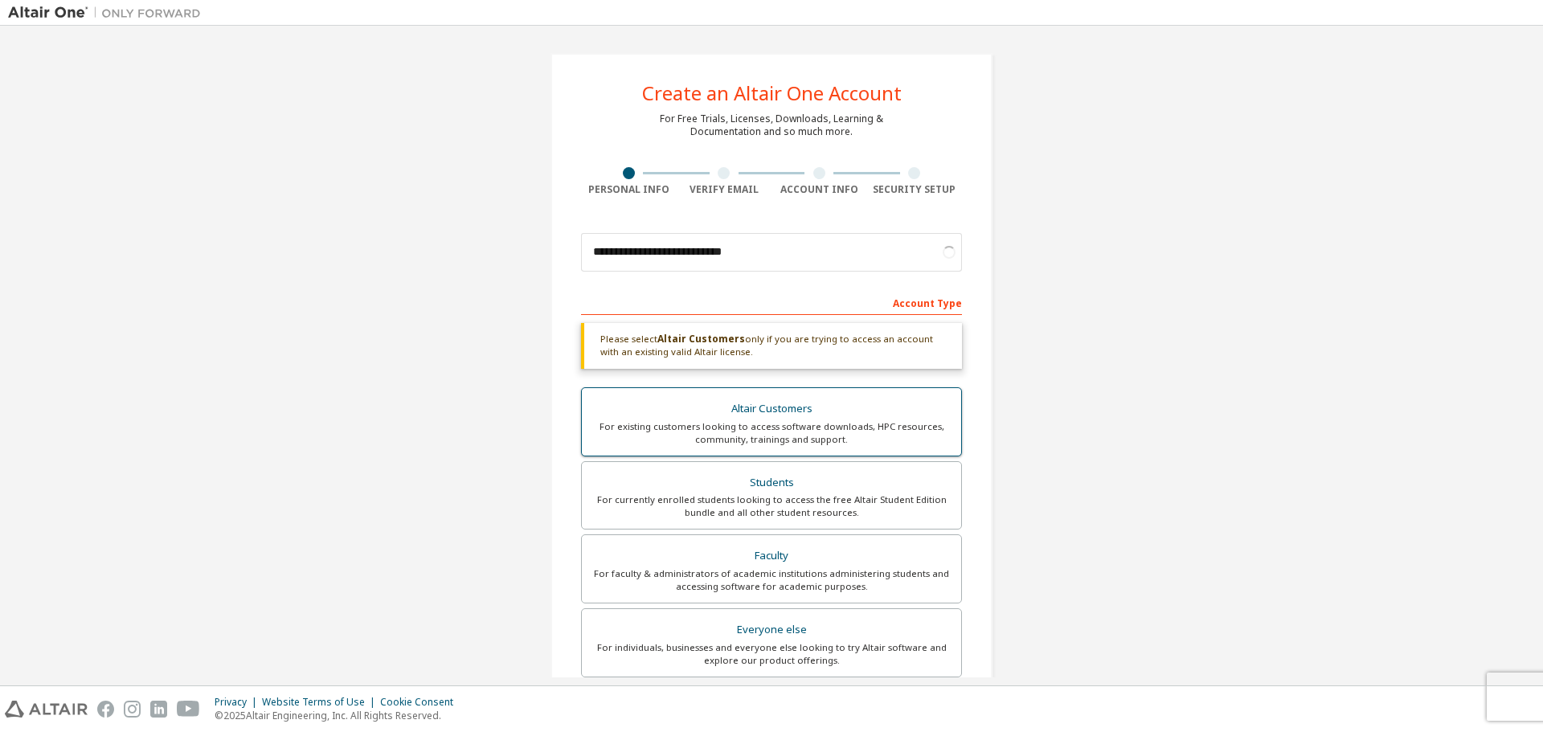
click at [787, 435] on div "For existing customers looking to access software downloads, HPC resources, com…" at bounding box center [771, 433] width 360 height 26
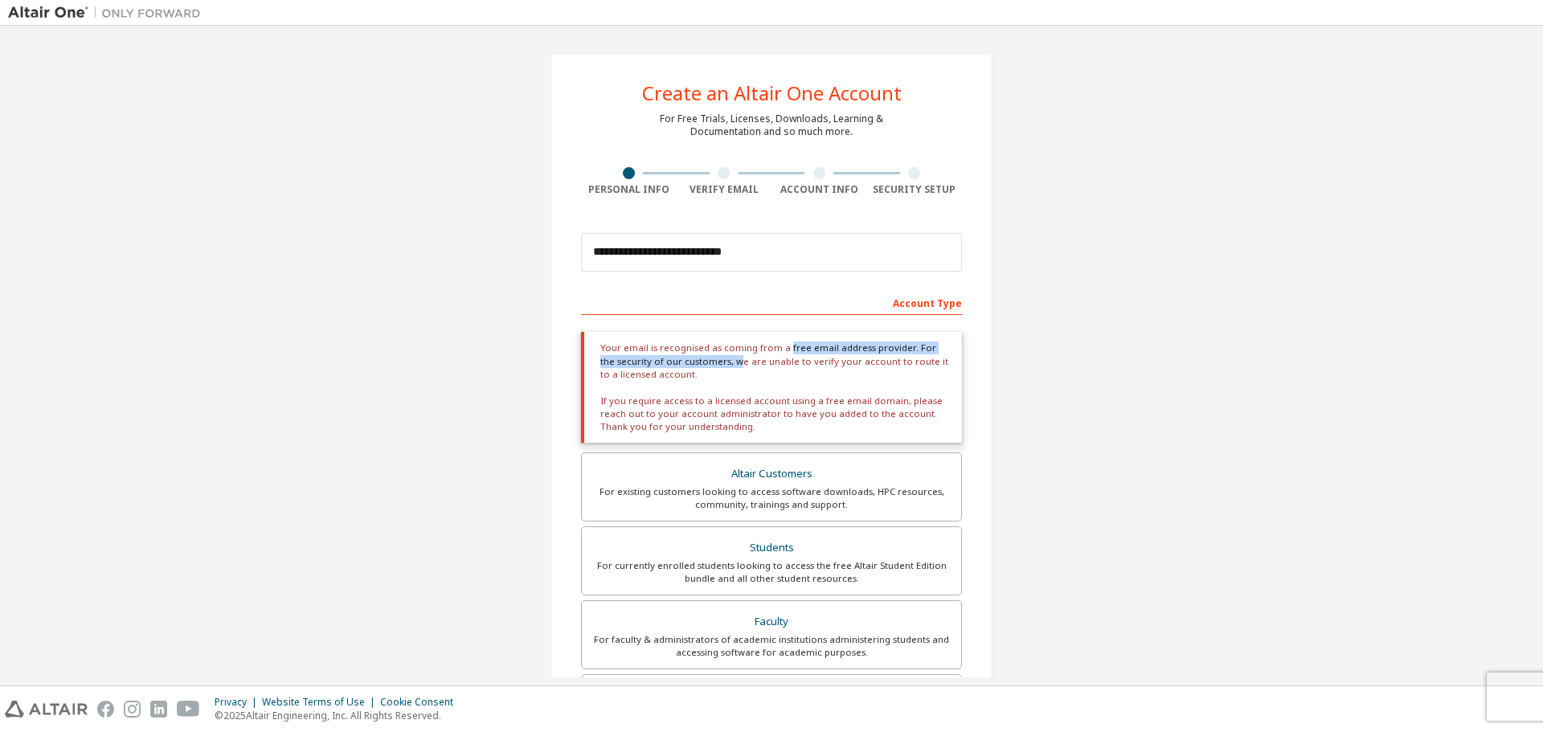
drag, startPoint x: 780, startPoint y: 350, endPoint x: 861, endPoint y: 355, distance: 80.5
click at [846, 352] on div "Your email is recognised as coming from a free email address provider. For the …" at bounding box center [771, 387] width 381 height 111
click at [861, 355] on div "Your email is recognised as coming from a free email address provider. For the …" at bounding box center [771, 387] width 381 height 111
drag, startPoint x: 828, startPoint y: 372, endPoint x: 917, endPoint y: 374, distance: 88.4
click at [914, 374] on div "Your email is recognised as coming from a free email address provider. For the …" at bounding box center [771, 387] width 381 height 111
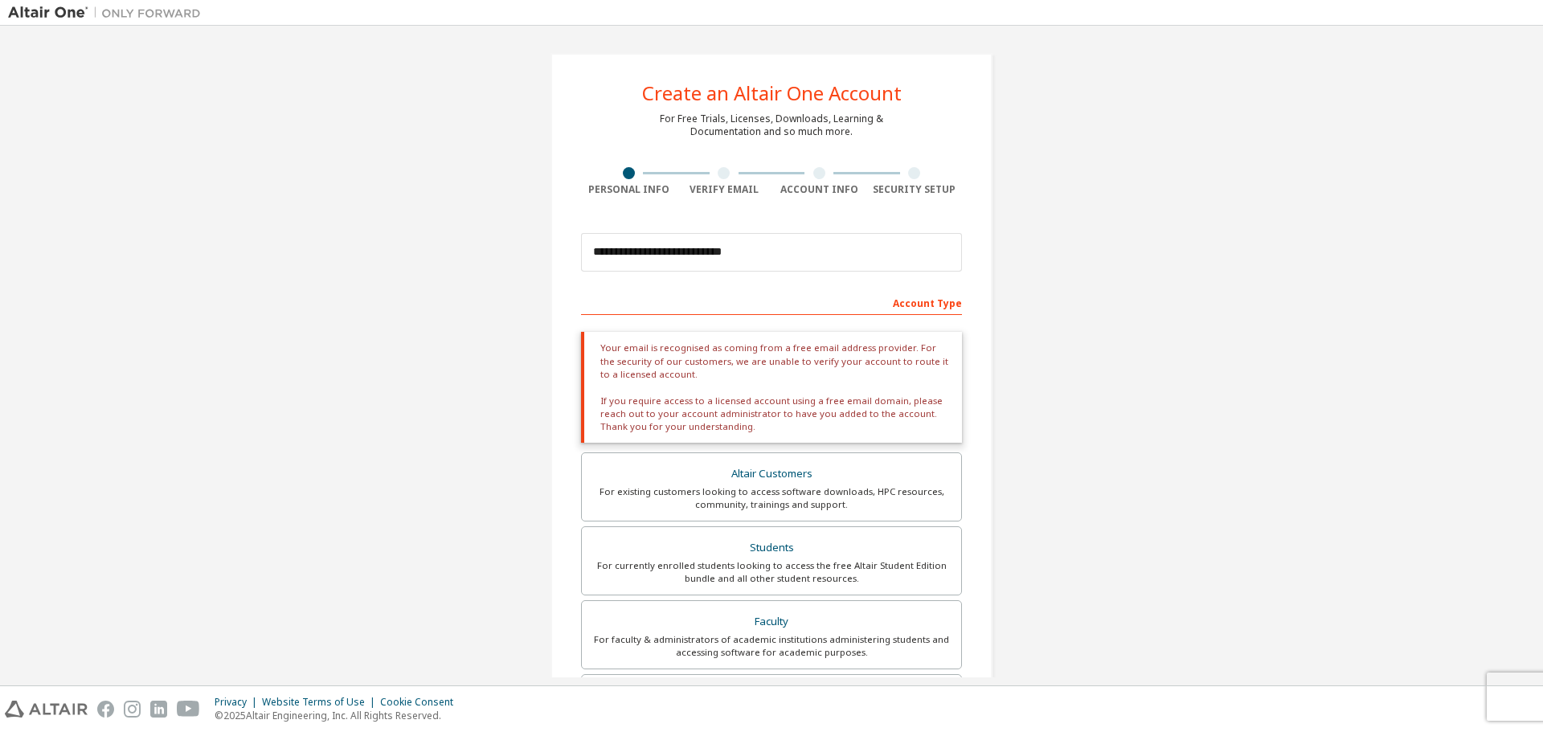
click at [917, 374] on div "Your email is recognised as coming from a free email address provider. For the …" at bounding box center [771, 387] width 381 height 111
click at [927, 367] on div "Your email is recognised as coming from a free email address provider. For the …" at bounding box center [771, 387] width 381 height 111
click at [917, 368] on div at bounding box center [917, 368] width 0 height 0
click at [734, 390] on div "Your email is recognised as coming from a free email address provider. For the …" at bounding box center [771, 387] width 381 height 111
click at [668, 370] on div "Your email is recognised as coming from a free email address provider. For the …" at bounding box center [771, 387] width 381 height 111
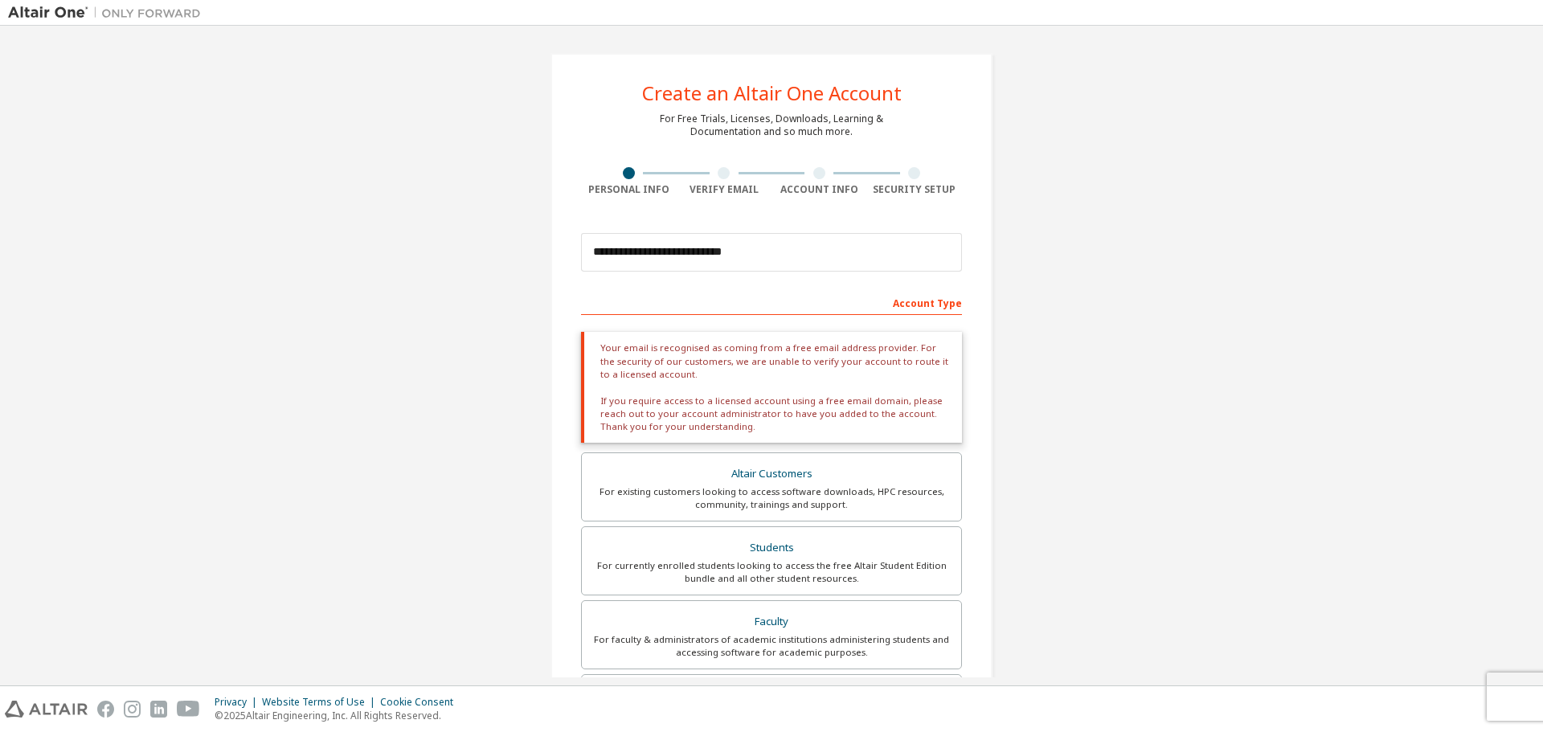
click at [676, 370] on div "Your email is recognised as coming from a free email address provider. For the …" at bounding box center [771, 387] width 381 height 111
click at [670, 416] on div "Your email is recognised as coming from a free email address provider. For the …" at bounding box center [771, 387] width 381 height 111
click at [702, 410] on div "Your email is recognised as coming from a free email address provider. For the …" at bounding box center [771, 387] width 381 height 111
click at [754, 405] on div "Your email is recognised as coming from a free email address provider. For the …" at bounding box center [771, 387] width 381 height 111
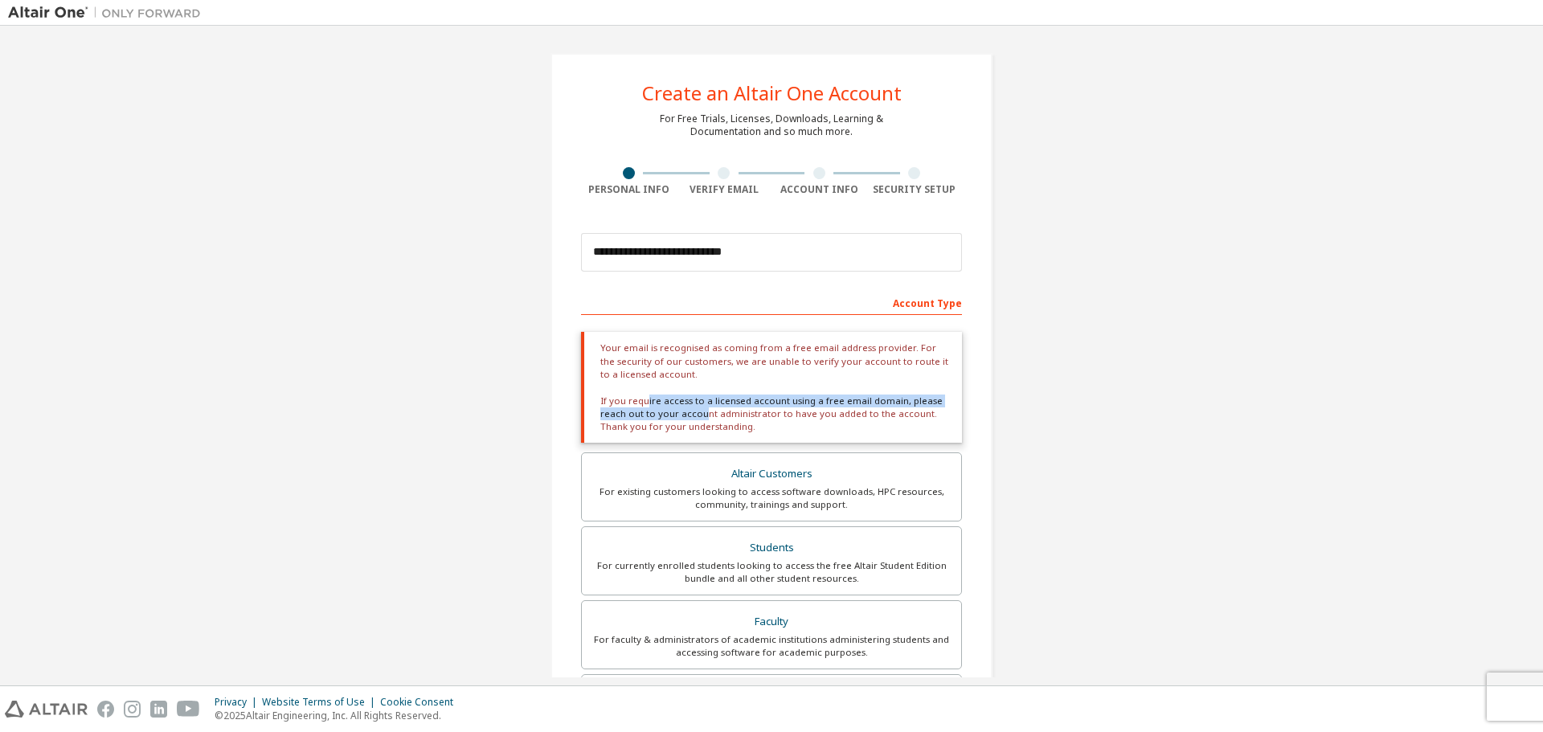
drag, startPoint x: 643, startPoint y: 403, endPoint x: 721, endPoint y: 412, distance: 78.4
click at [707, 411] on div "Your email is recognised as coming from a free email address provider. For the …" at bounding box center [771, 387] width 381 height 111
click at [721, 412] on div "Your email is recognised as coming from a free email address provider. For the …" at bounding box center [771, 387] width 381 height 111
drag, startPoint x: 654, startPoint y: 406, endPoint x: 747, endPoint y: 410, distance: 93.3
click at [726, 404] on div "Your email is recognised as coming from a free email address provider. For the …" at bounding box center [771, 387] width 381 height 111
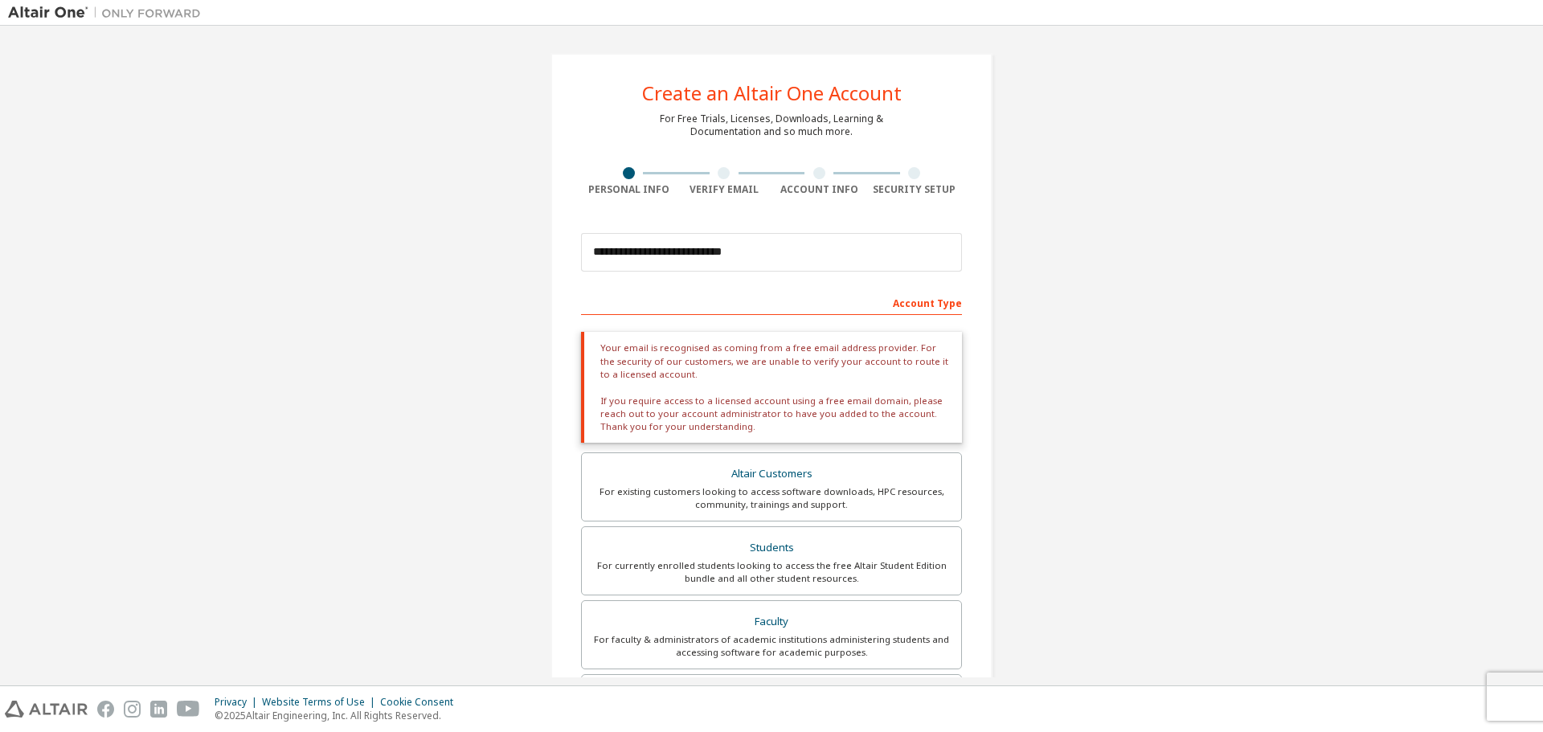
click at [747, 410] on div "Your email is recognised as coming from a free email address provider. For the …" at bounding box center [771, 387] width 381 height 111
click at [836, 251] on input "**********" at bounding box center [771, 252] width 381 height 39
type input "**********"
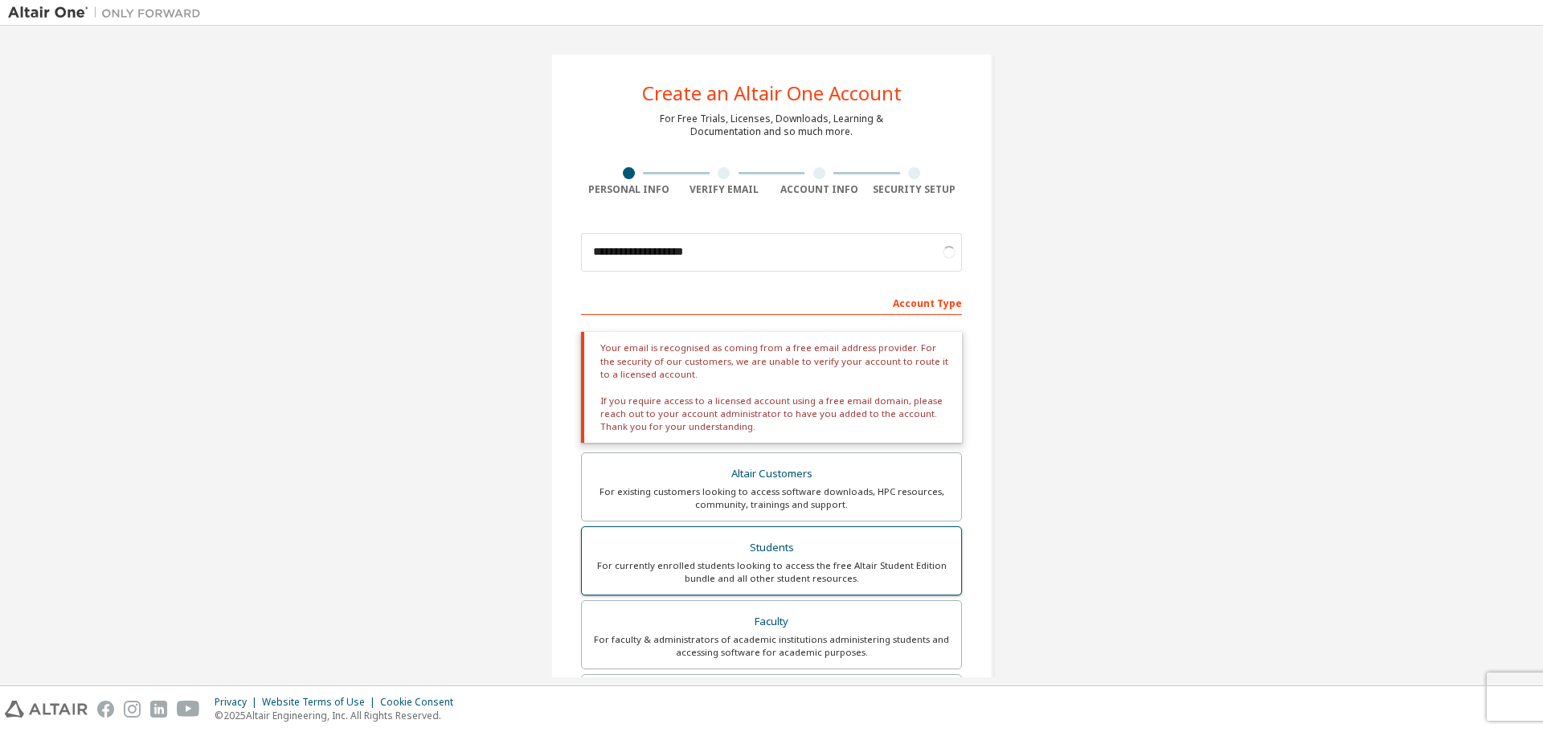
click at [746, 556] on div "Students" at bounding box center [771, 548] width 360 height 22
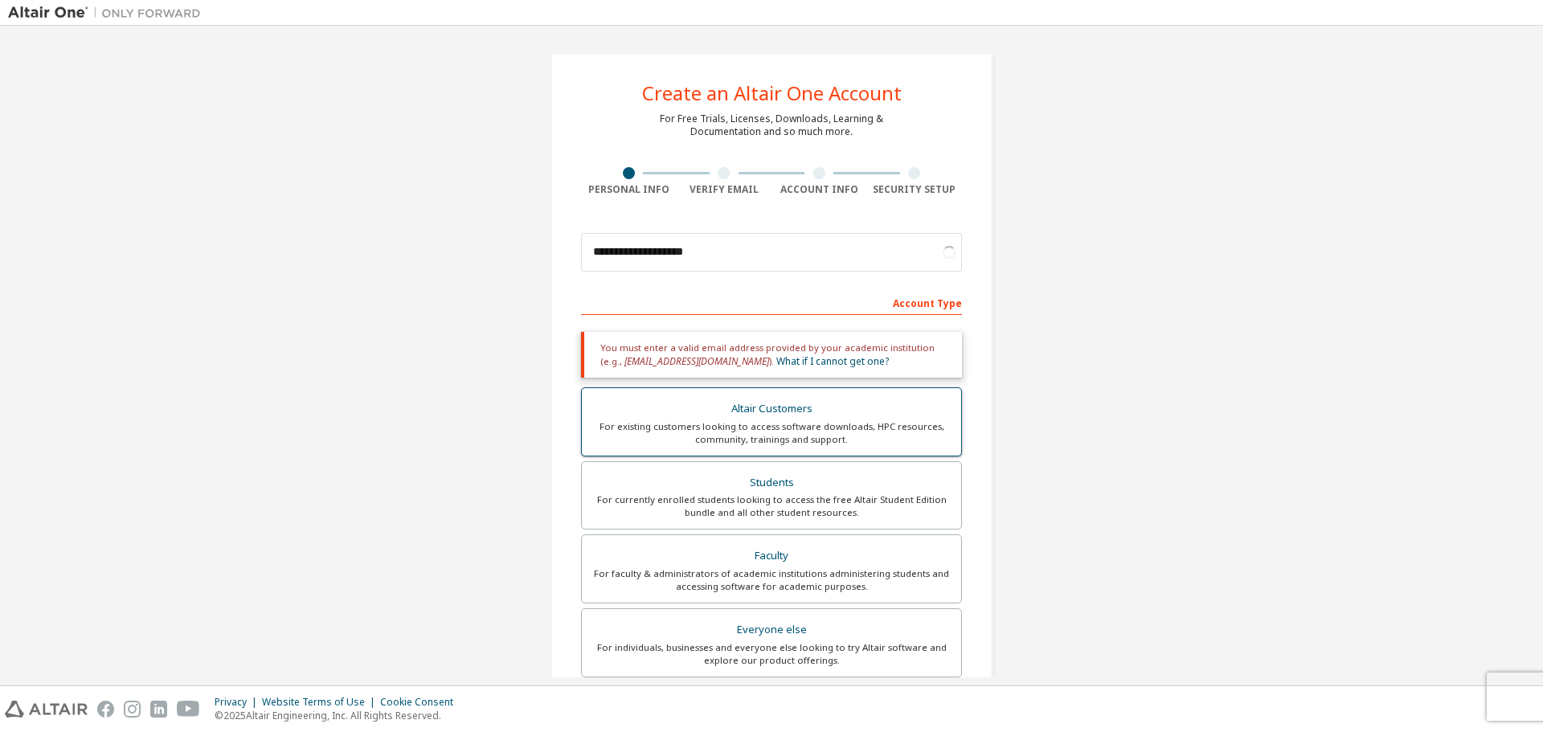
click at [780, 402] on div "Altair Customers" at bounding box center [771, 409] width 360 height 22
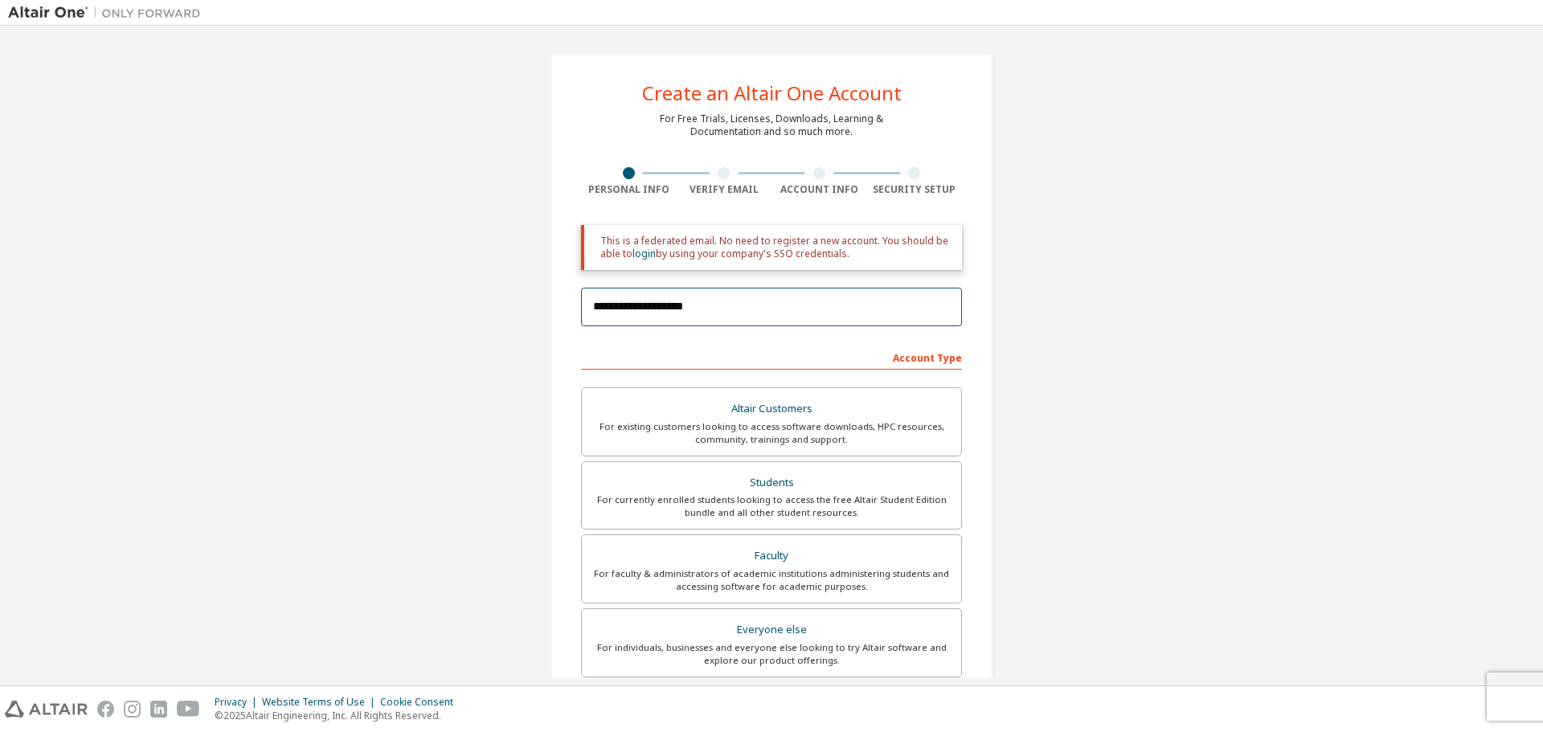
click at [719, 304] on input "**********" at bounding box center [771, 307] width 381 height 39
click at [717, 312] on input "**********" at bounding box center [771, 307] width 381 height 39
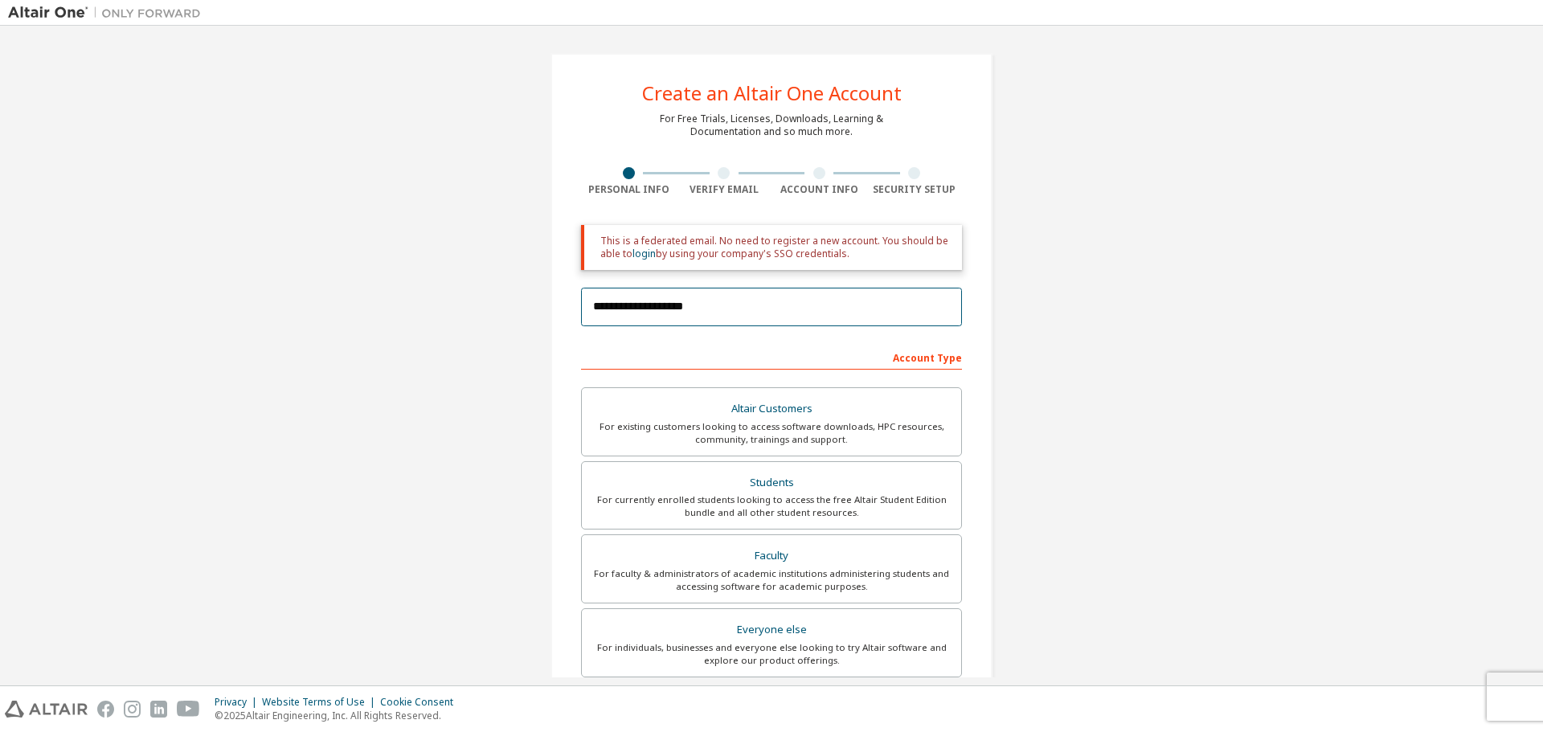
click at [717, 312] on input "**********" at bounding box center [771, 307] width 381 height 39
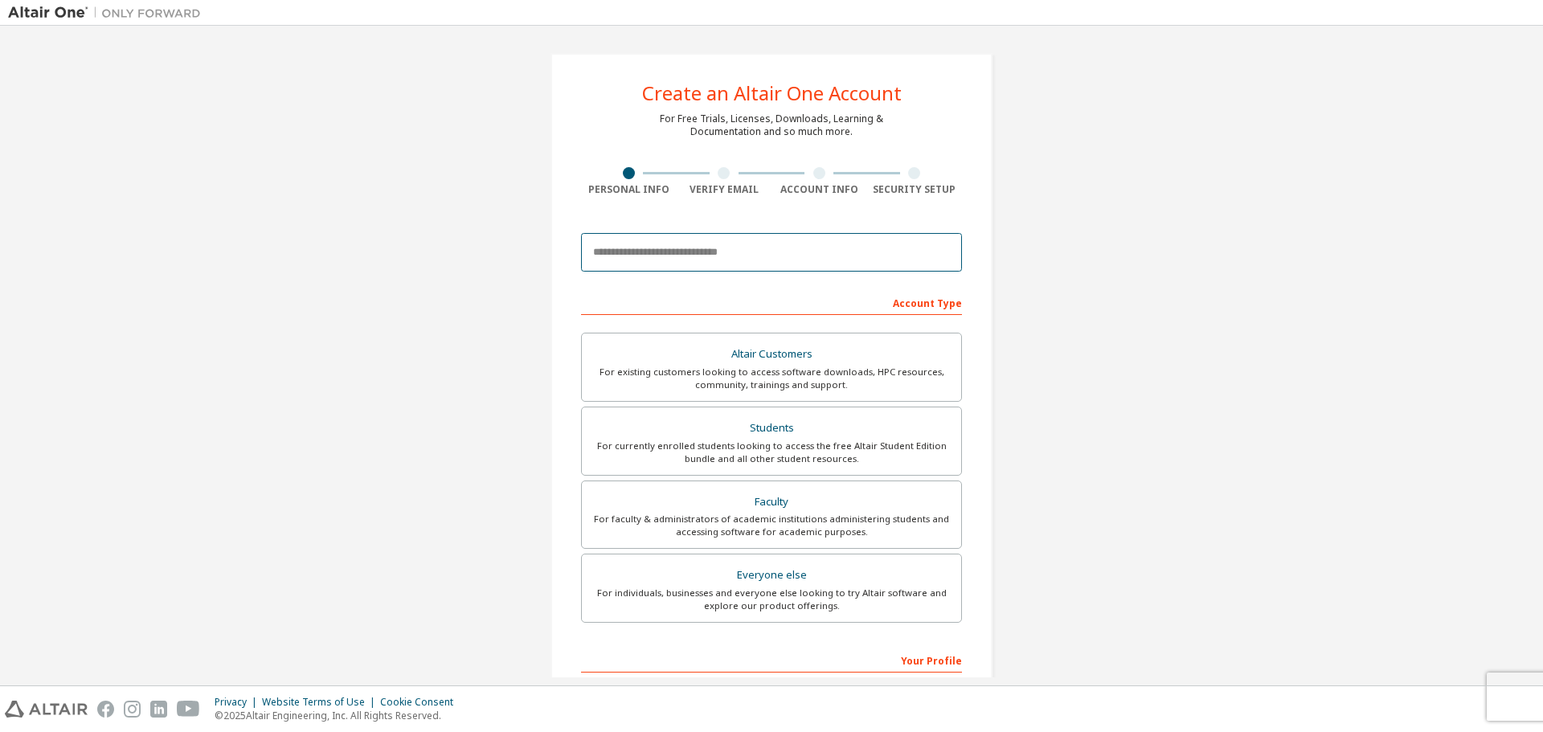
click at [707, 253] on input "email" at bounding box center [771, 252] width 381 height 39
click at [705, 255] on input "email" at bounding box center [771, 252] width 381 height 39
click at [730, 260] on input "********" at bounding box center [771, 252] width 381 height 39
type input "*"
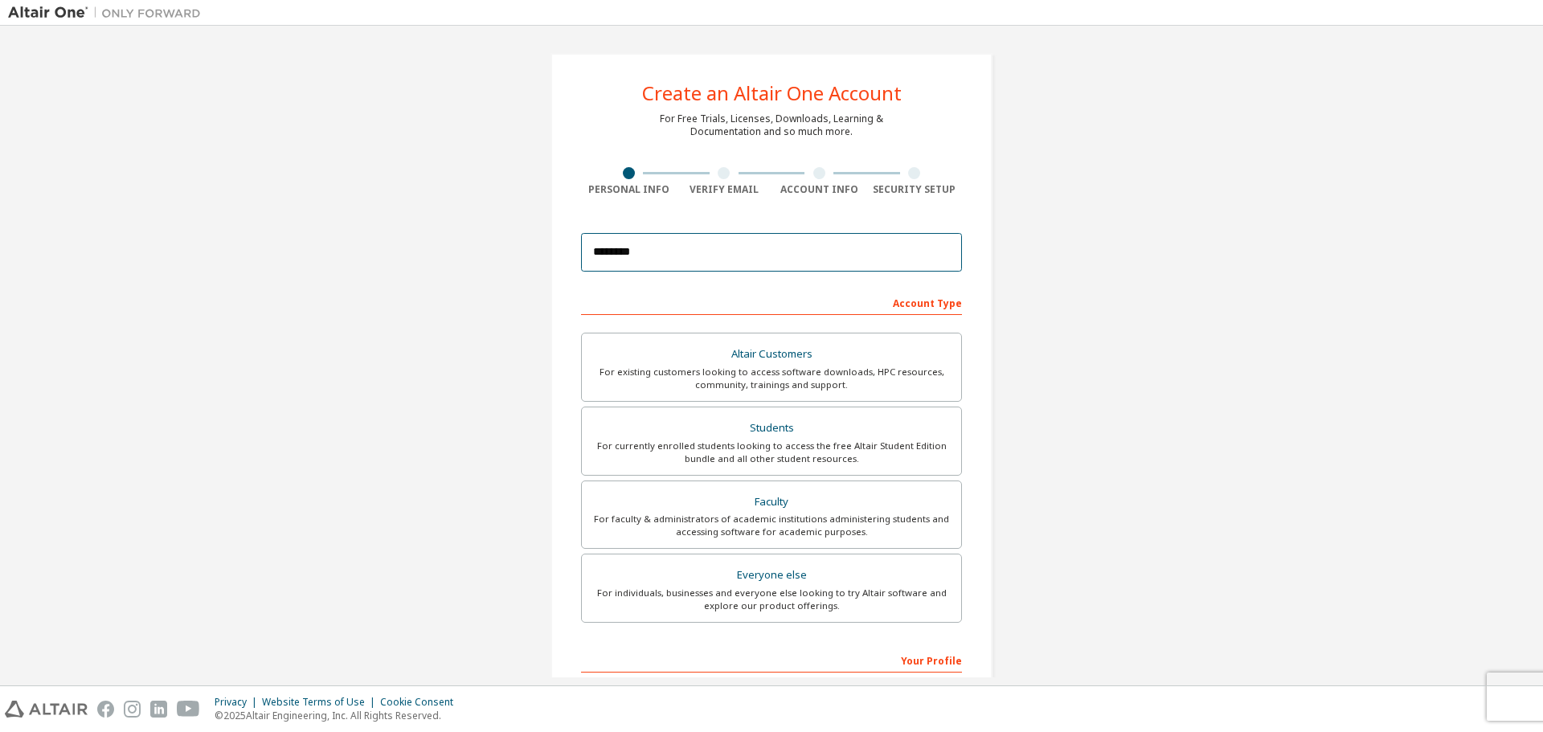
click at [685, 256] on input "********" at bounding box center [771, 252] width 381 height 39
type input "**********"
click at [764, 255] on input "**********" at bounding box center [771, 252] width 381 height 39
click at [783, 253] on input "**********" at bounding box center [771, 252] width 381 height 39
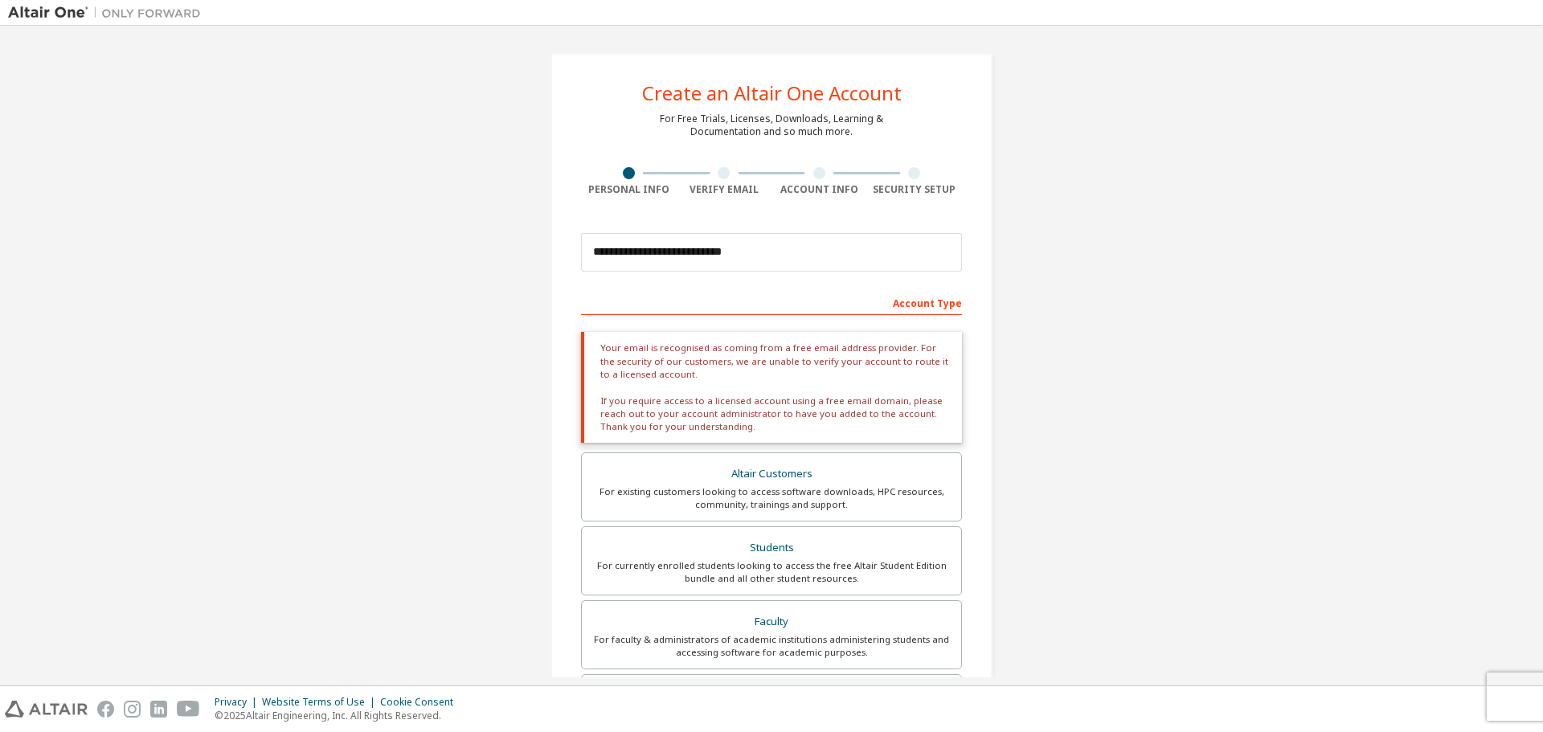
click at [962, 429] on div "**********" at bounding box center [771, 519] width 442 height 933
drag, startPoint x: 750, startPoint y: 401, endPoint x: 868, endPoint y: 414, distance: 118.0
click at [865, 413] on div "Your email is recognised as coming from a free email address provider. For the …" at bounding box center [771, 387] width 381 height 111
click at [877, 416] on div "Your email is recognised as coming from a free email address provider. For the …" at bounding box center [771, 387] width 381 height 111
drag, startPoint x: 675, startPoint y: 403, endPoint x: 738, endPoint y: 407, distance: 62.8
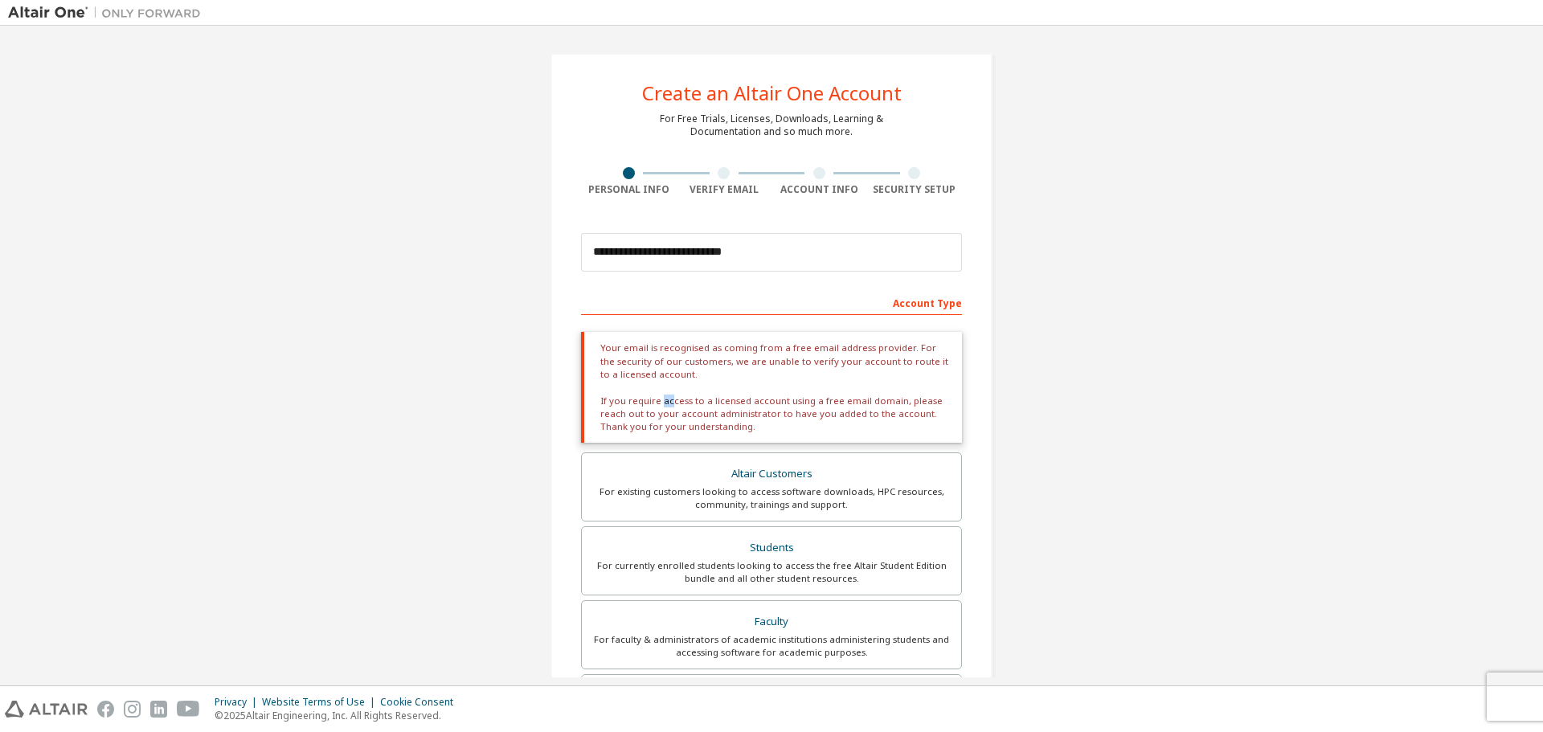
click at [736, 407] on div "Your email is recognised as coming from a free email address provider. For the …" at bounding box center [771, 387] width 381 height 111
click at [770, 407] on div "Your email is recognised as coming from a free email address provider. For the …" at bounding box center [771, 387] width 381 height 111
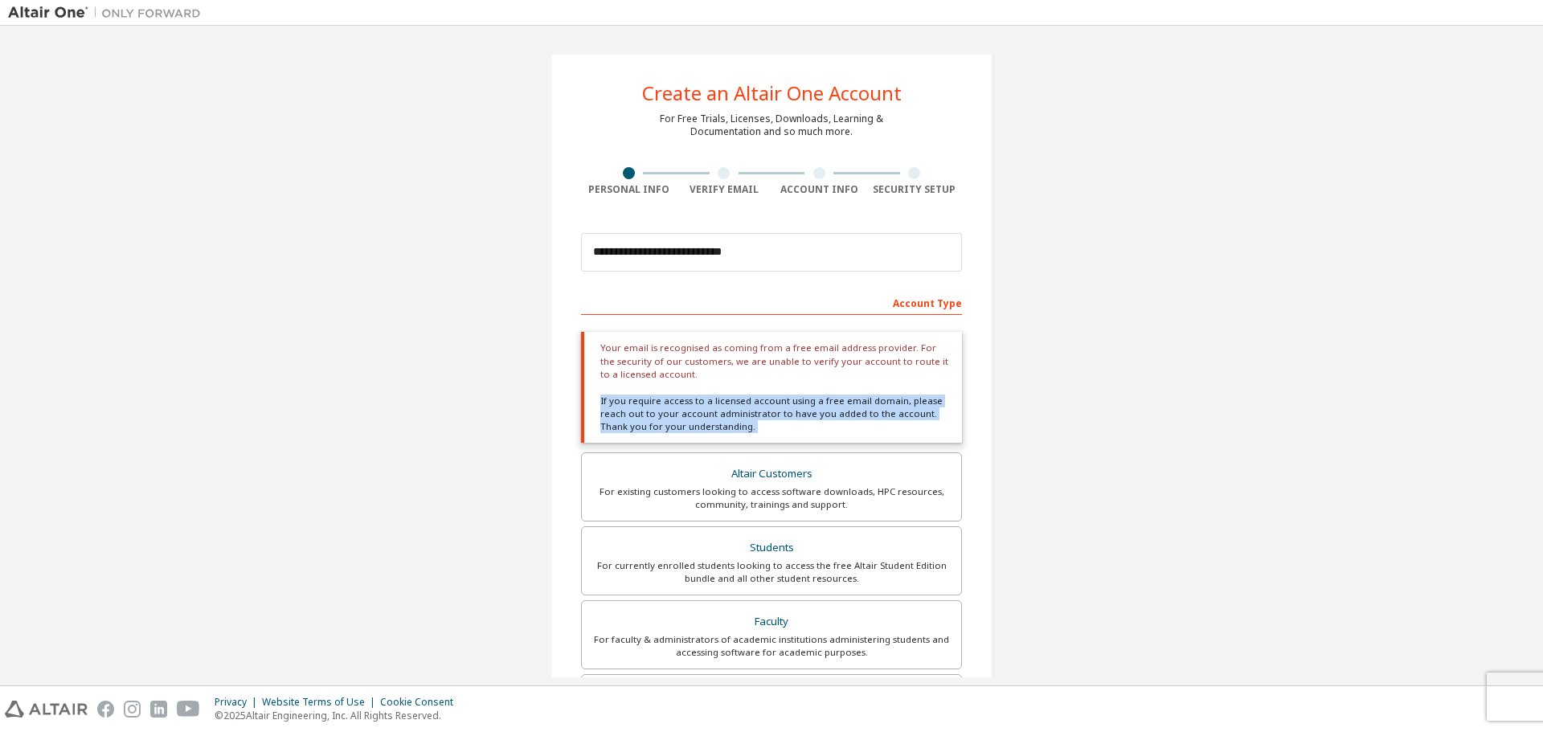
click at [770, 407] on div "Your email is recognised as coming from a free email address provider. For the …" at bounding box center [771, 387] width 381 height 111
click at [746, 425] on div "Your email is recognised as coming from a free email address provider. For the …" at bounding box center [771, 387] width 381 height 111
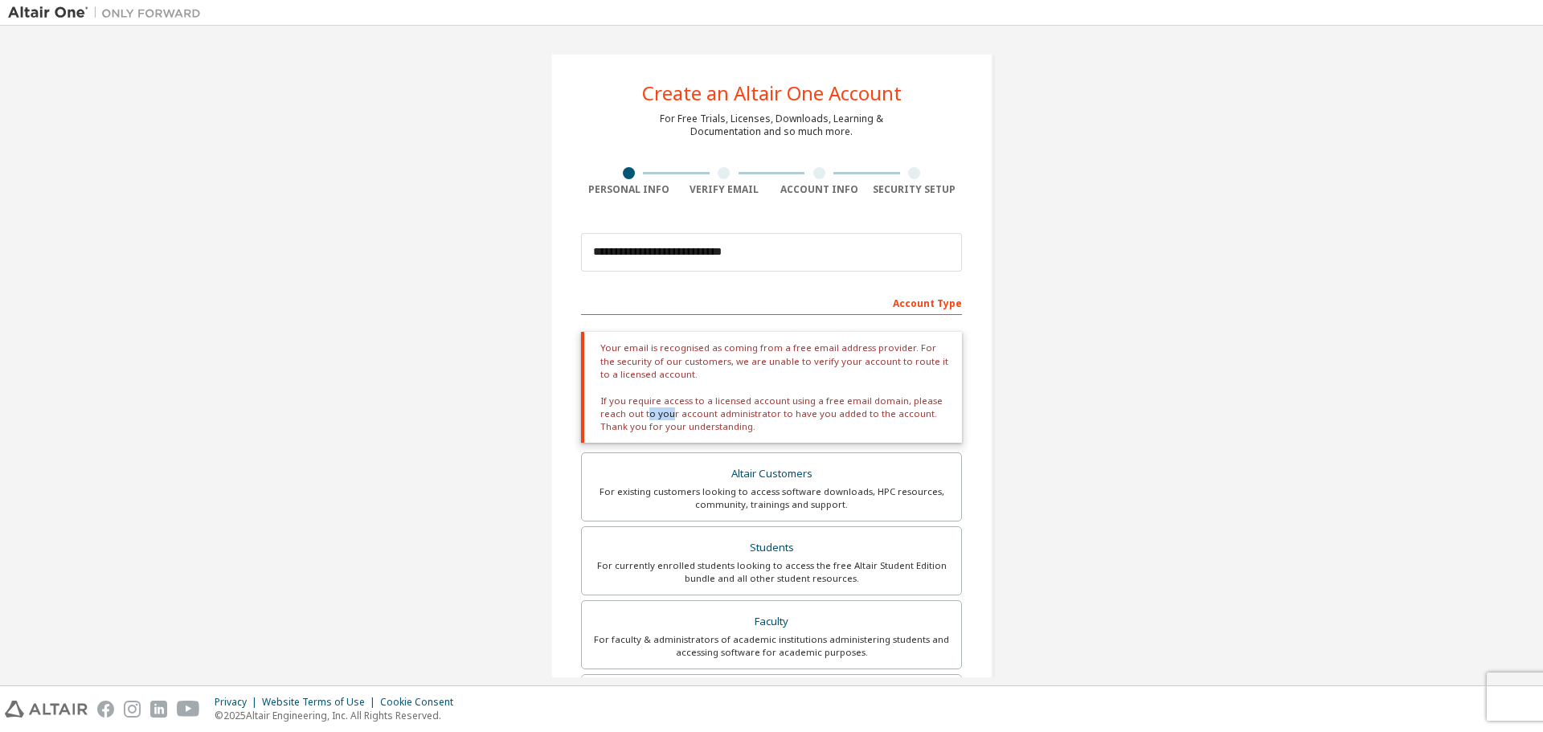
drag, startPoint x: 644, startPoint y: 407, endPoint x: 752, endPoint y: 412, distance: 107.8
click at [742, 411] on div "Your email is recognised as coming from a free email address provider. For the …" at bounding box center [771, 387] width 381 height 111
click at [752, 412] on div "Your email is recognised as coming from a free email address provider. For the …" at bounding box center [771, 387] width 381 height 111
drag, startPoint x: 699, startPoint y: 346, endPoint x: 759, endPoint y: 355, distance: 60.9
click at [757, 355] on div "Your email is recognised as coming from a free email address provider. For the …" at bounding box center [771, 387] width 381 height 111
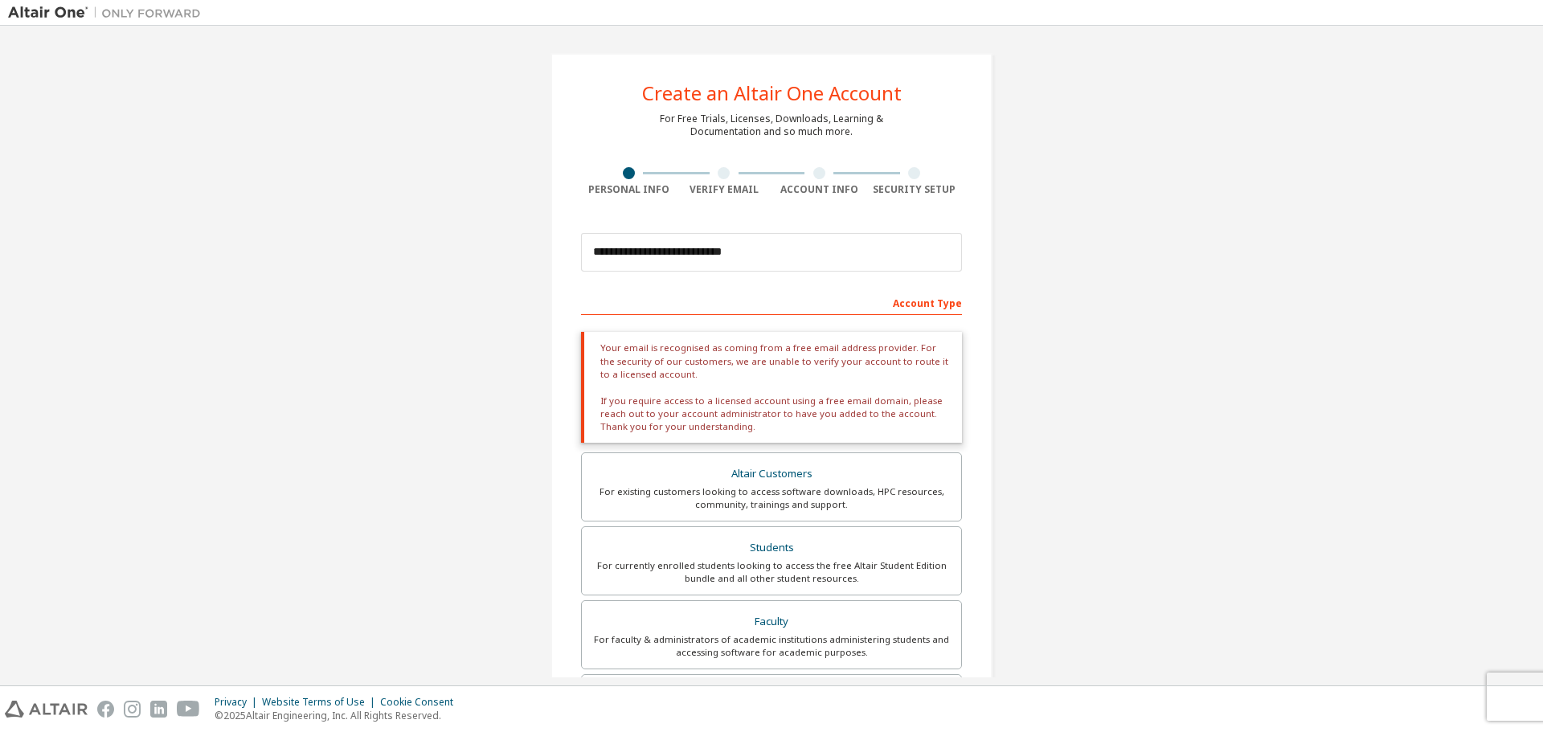
click at [762, 355] on div "Your email is recognised as coming from a free email address provider. For the …" at bounding box center [771, 387] width 381 height 111
drag, startPoint x: 862, startPoint y: 410, endPoint x: 874, endPoint y: 411, distance: 12.2
click at [872, 411] on div "Your email is recognised as coming from a free email address provider. For the …" at bounding box center [771, 387] width 381 height 111
click at [905, 421] on div "Your email is recognised as coming from a free email address provider. For the …" at bounding box center [771, 387] width 381 height 111
click at [849, 411] on div "Your email is recognised as coming from a free email address provider. For the …" at bounding box center [771, 387] width 381 height 111
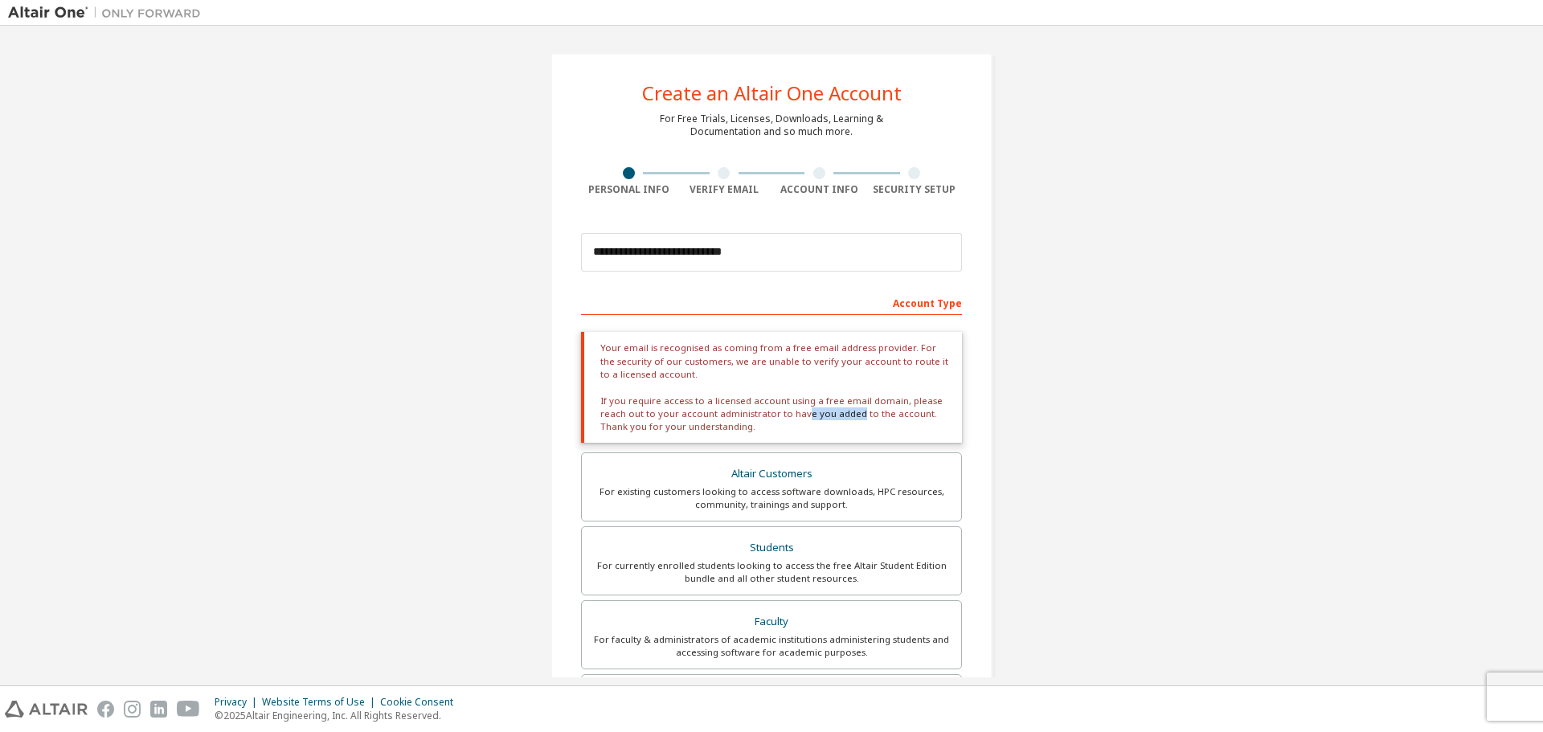
click at [849, 411] on div "Your email is recognised as coming from a free email address provider. For the …" at bounding box center [771, 387] width 381 height 111
click at [854, 439] on div "Your email is recognised as coming from a free email address provider. For the …" at bounding box center [771, 387] width 381 height 111
drag, startPoint x: 720, startPoint y: 413, endPoint x: 749, endPoint y: 417, distance: 29.2
click at [749, 417] on div "Your email is recognised as coming from a free email address provider. For the …" at bounding box center [771, 387] width 381 height 111
click at [780, 423] on div "Your email is recognised as coming from a free email address provider. For the …" at bounding box center [771, 387] width 381 height 111
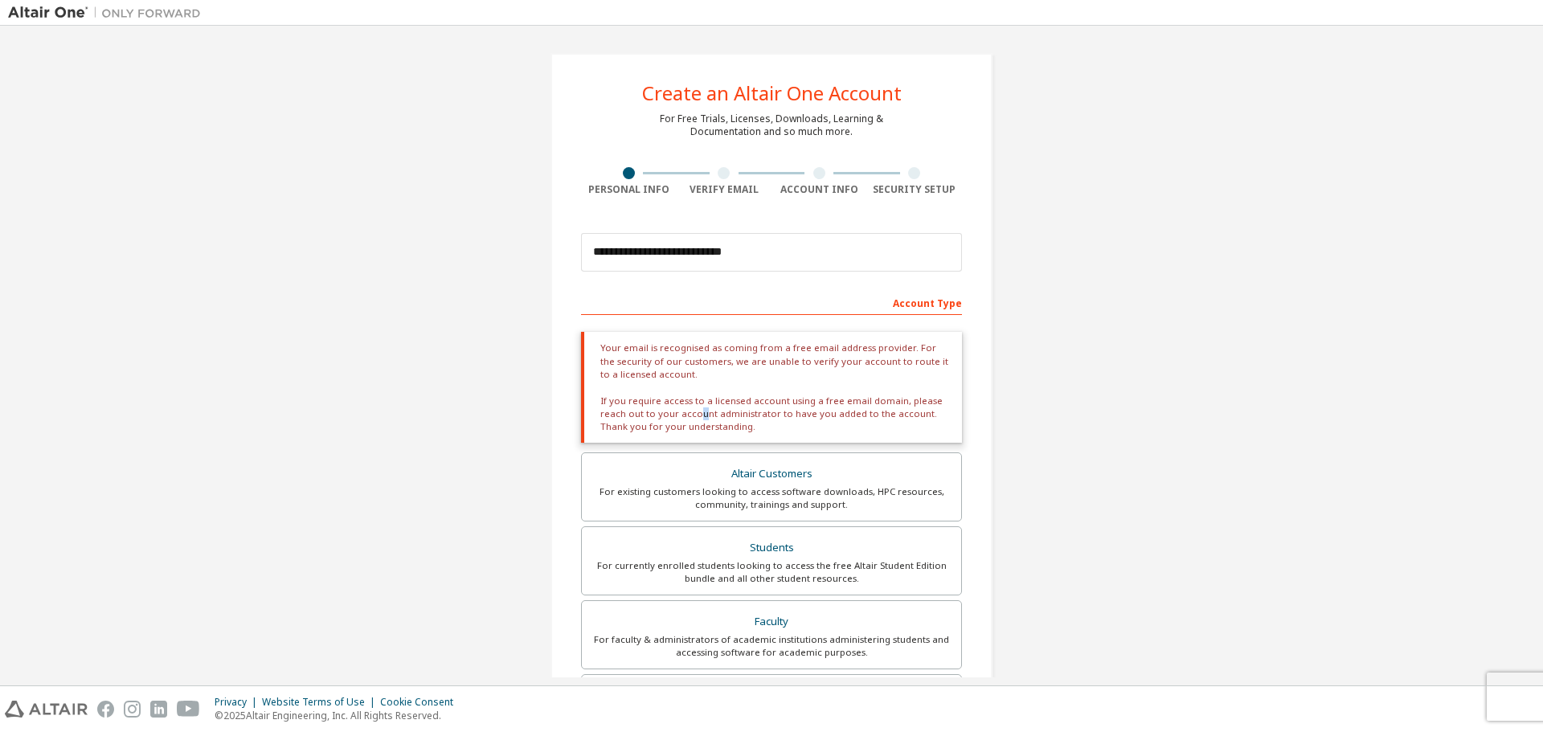
click at [742, 419] on div "Your email is recognised as coming from a free email address provider. For the …" at bounding box center [771, 387] width 381 height 111
click at [752, 419] on div "Your email is recognised as coming from a free email address provider. For the …" at bounding box center [771, 387] width 381 height 111
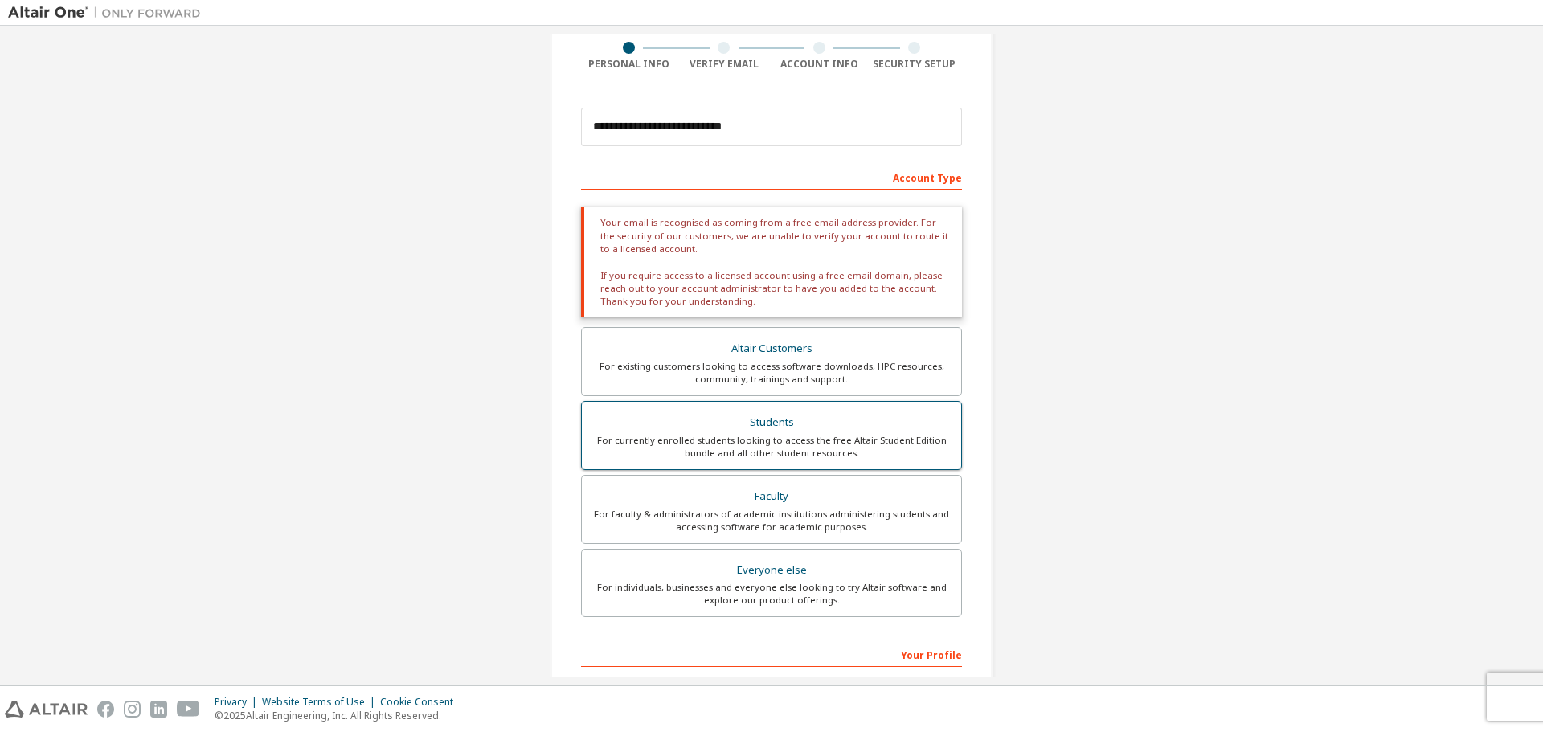
scroll to position [241, 0]
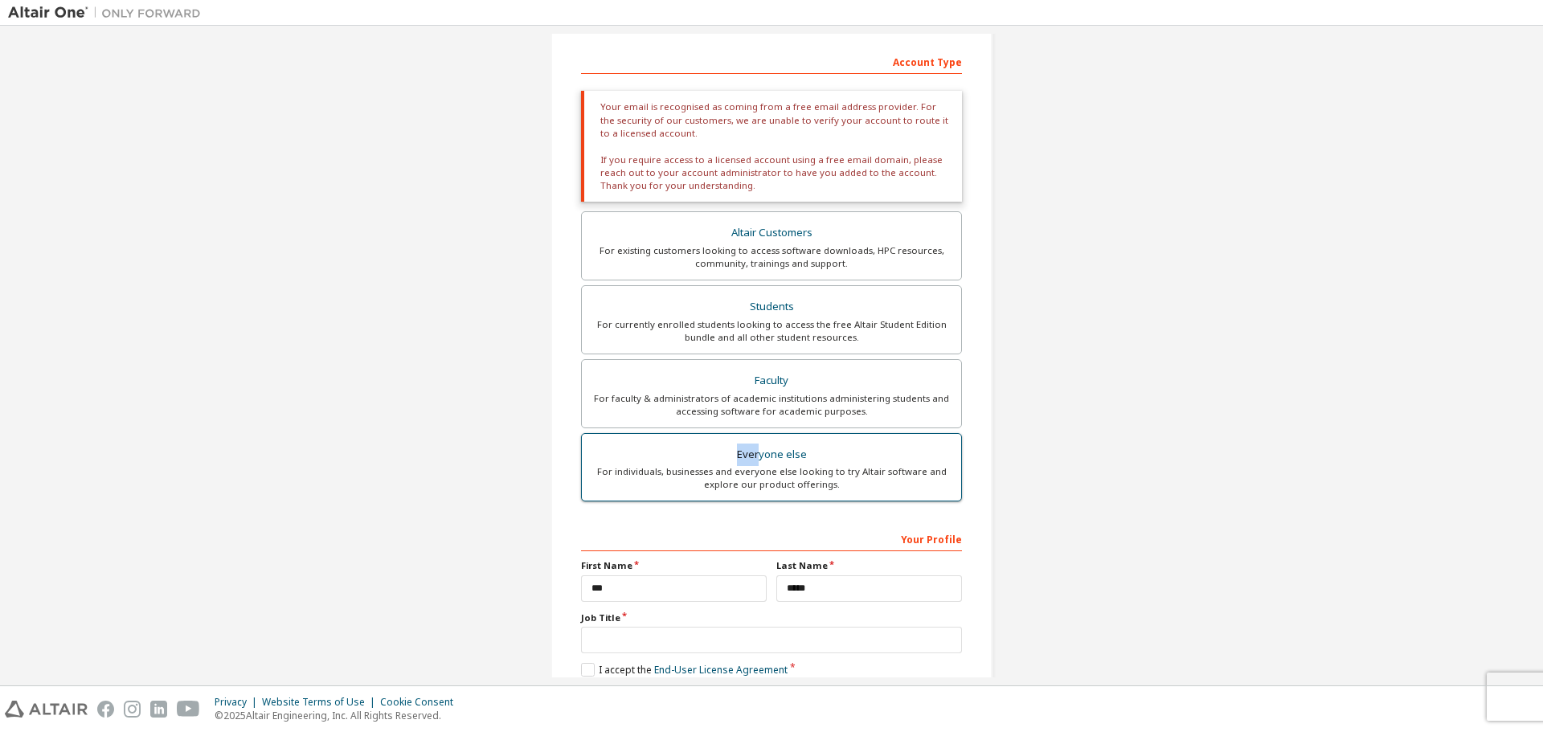
click at [779, 452] on div "Everyone else" at bounding box center [771, 455] width 360 height 22
click at [785, 452] on div "Everyone else" at bounding box center [771, 455] width 360 height 22
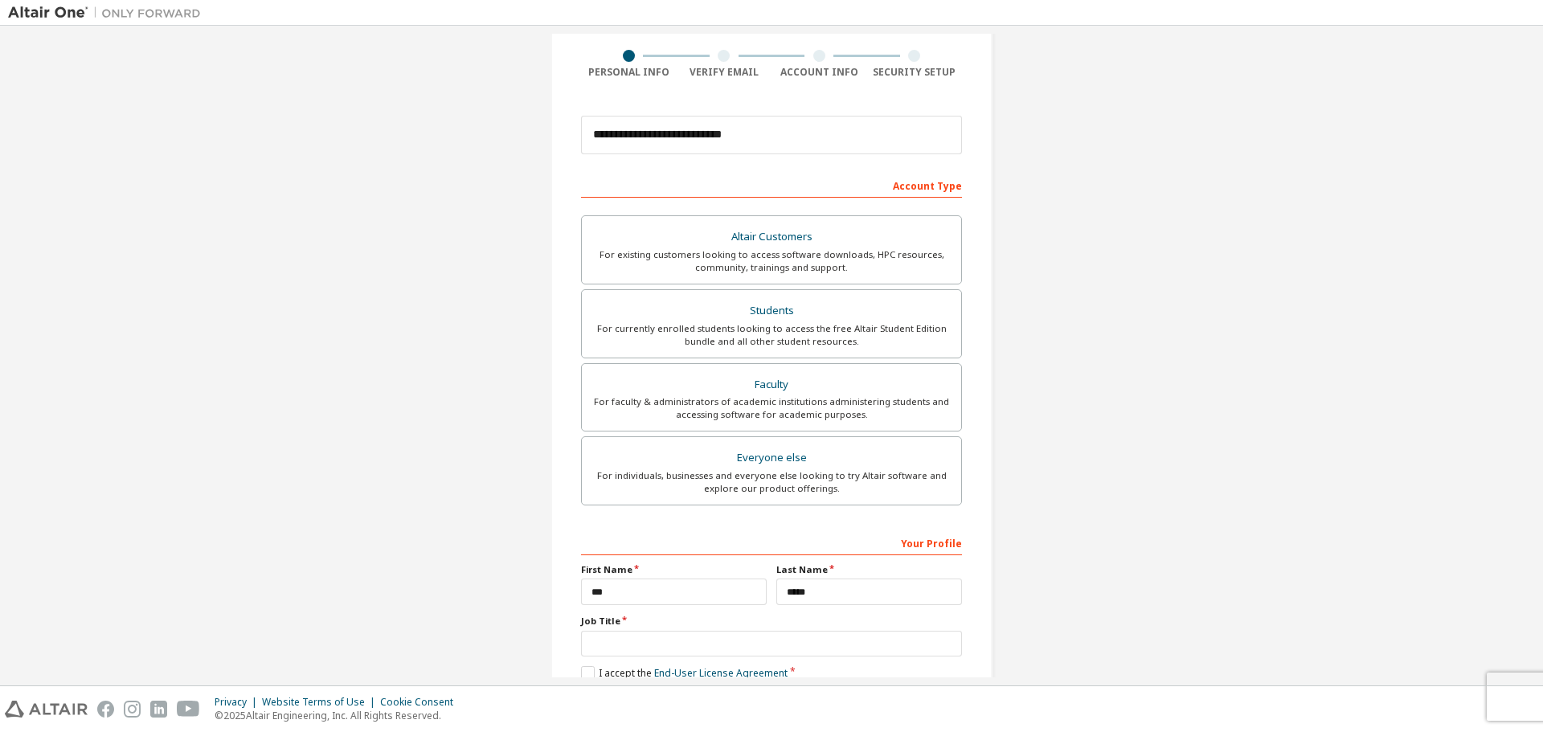
scroll to position [0, 0]
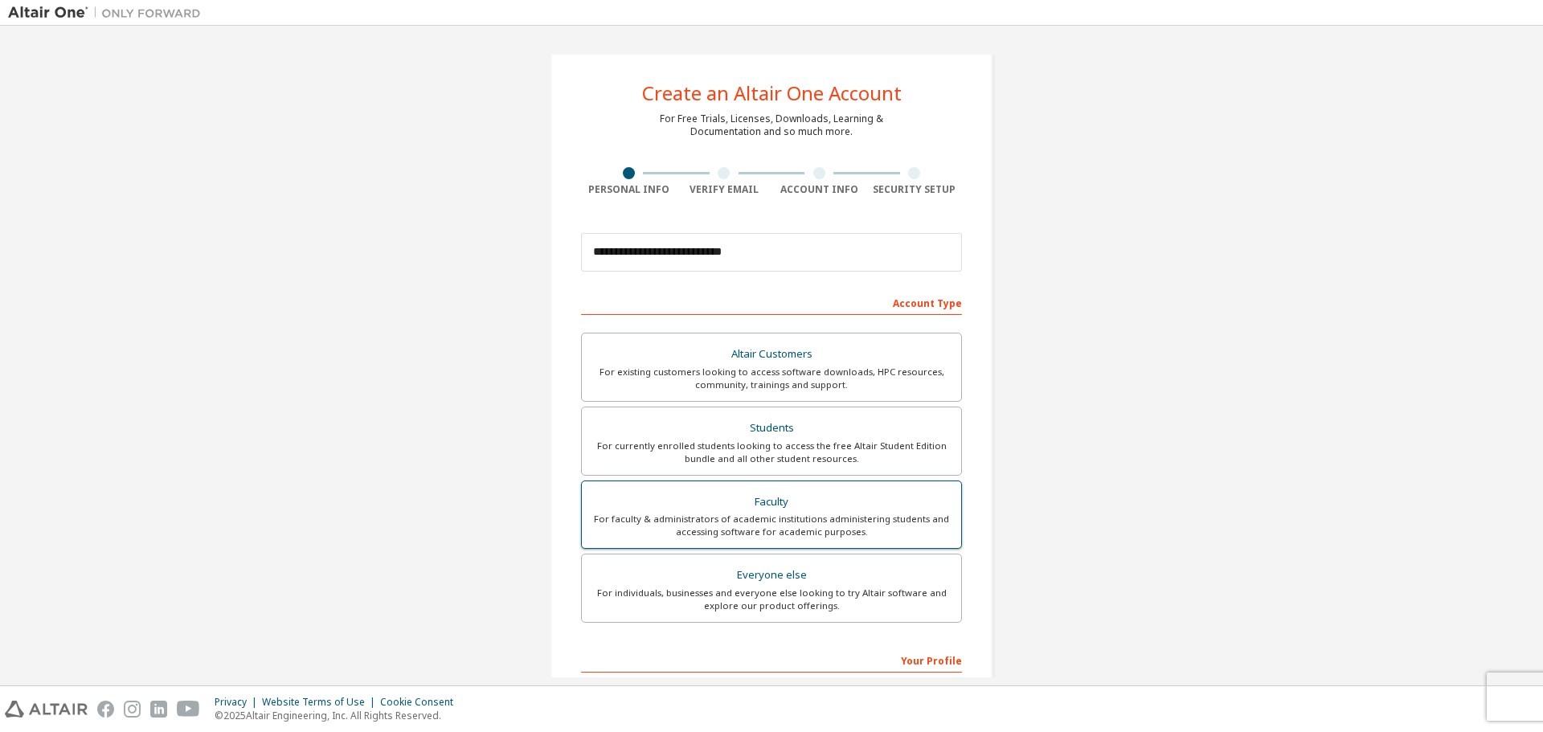
click at [825, 538] on div "For faculty & administrators of academic institutions administering students an…" at bounding box center [771, 526] width 360 height 26
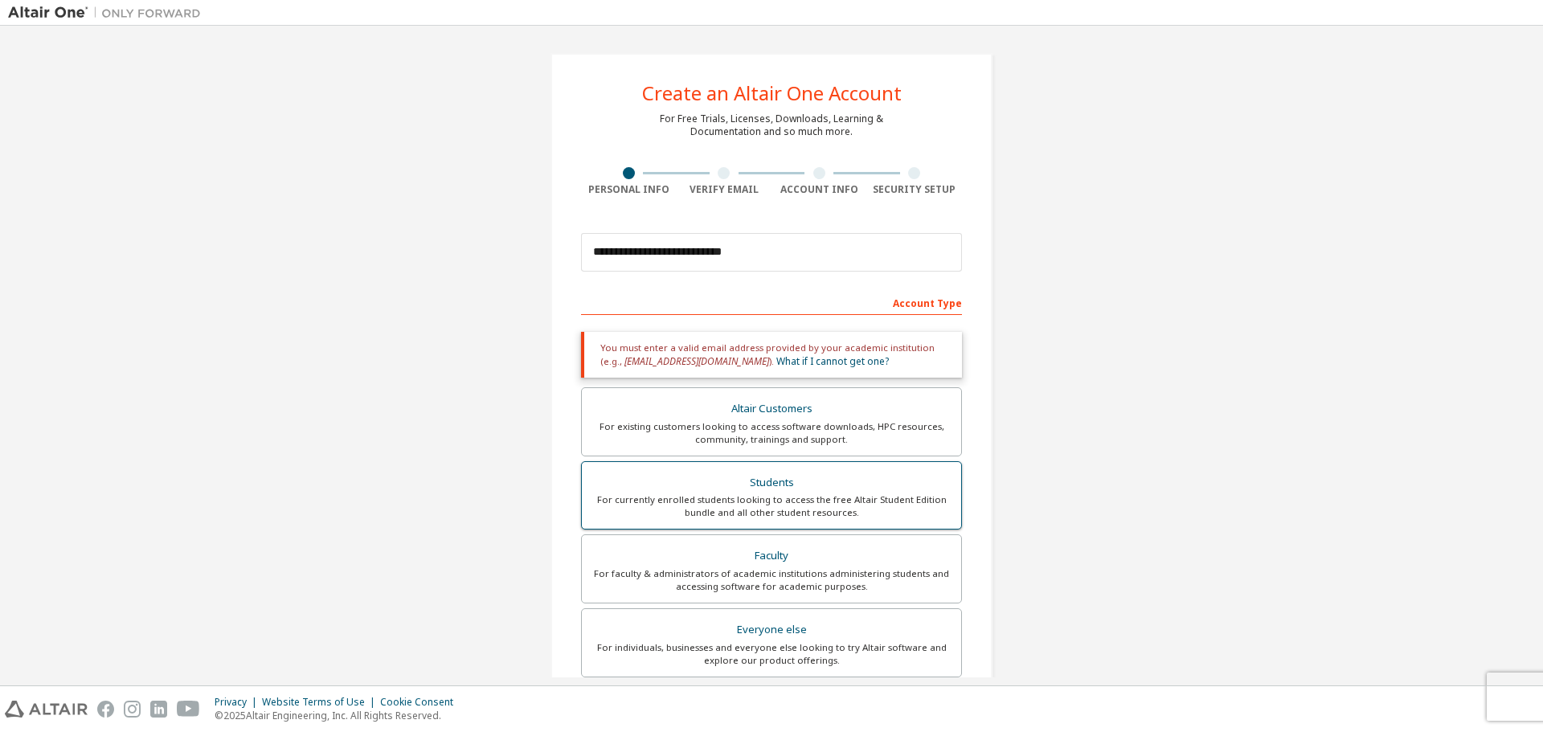
click at [828, 498] on div "For currently enrolled students looking to access the free Altair Student Editi…" at bounding box center [771, 506] width 360 height 26
click at [828, 437] on div "For existing customers looking to access software downloads, HPC resources, com…" at bounding box center [771, 433] width 360 height 26
